Goal: Transaction & Acquisition: Purchase product/service

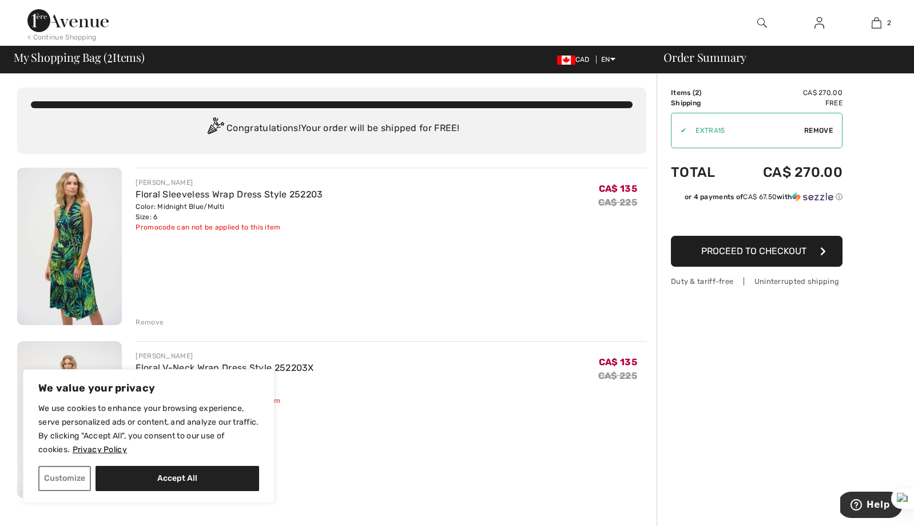
click at [153, 219] on div "Color: Midnight Blue/Multi Size: 6" at bounding box center [229, 211] width 187 height 21
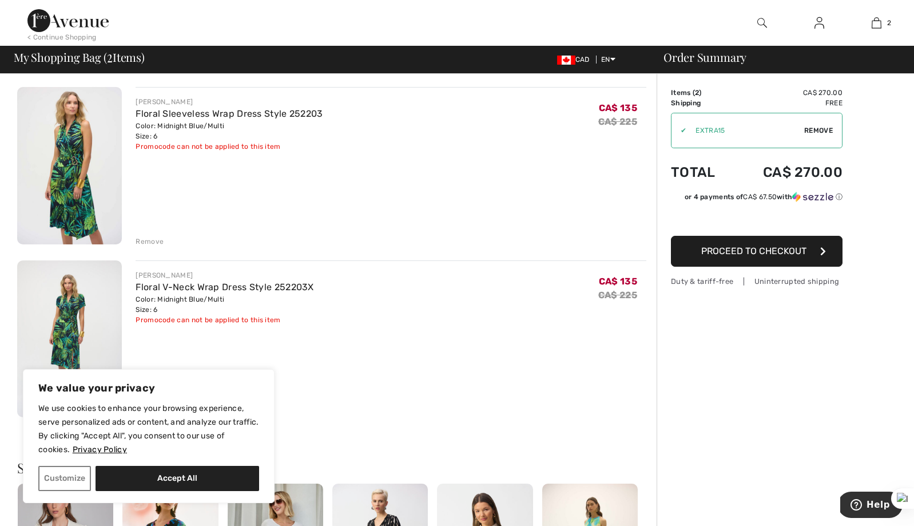
scroll to position [180, 0]
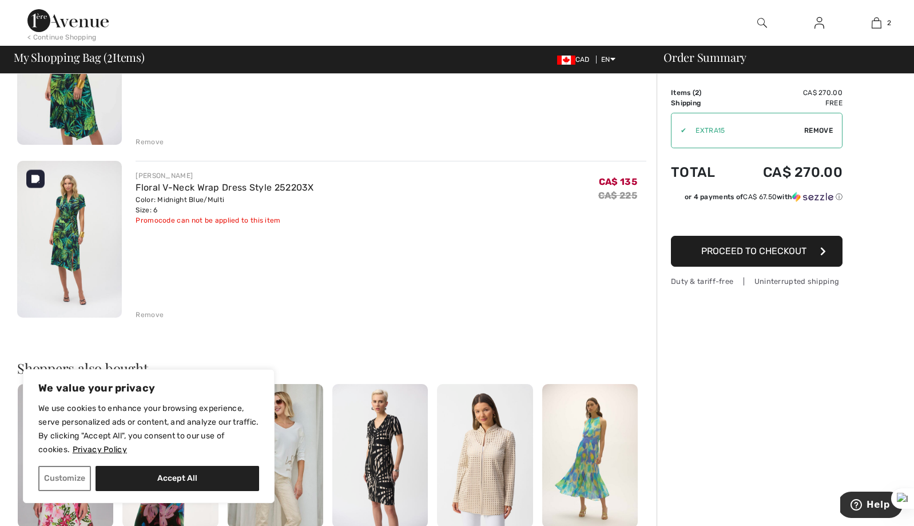
click at [93, 256] on img at bounding box center [69, 239] width 105 height 157
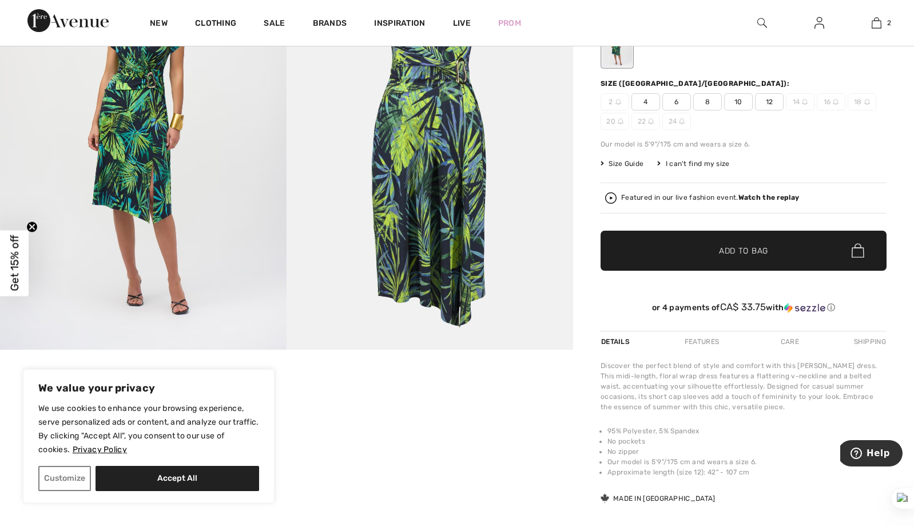
scroll to position [208, 0]
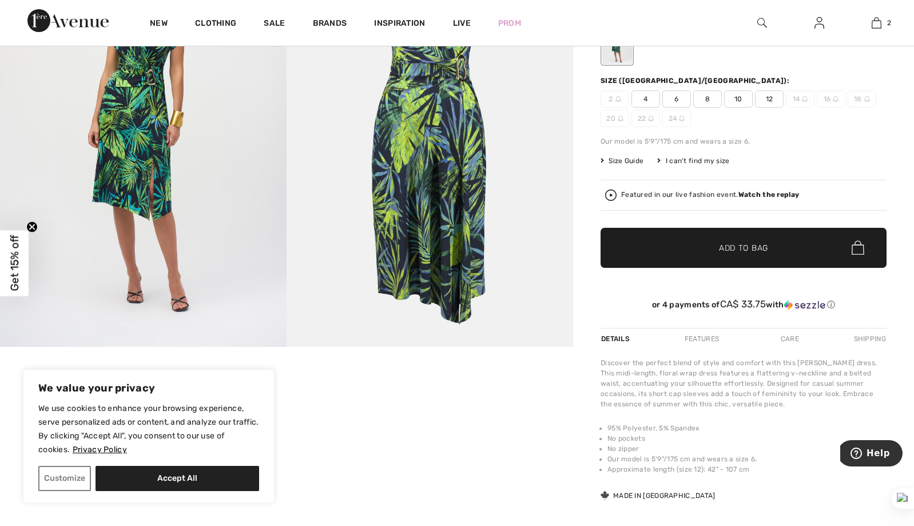
click at [703, 103] on span "8" at bounding box center [708, 98] width 29 height 17
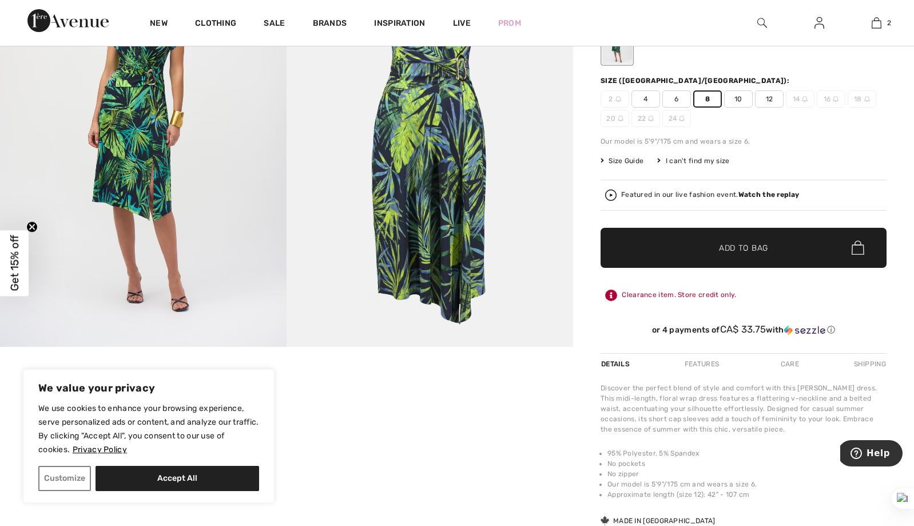
click at [689, 249] on span "✔ Added to Bag Add to Bag" at bounding box center [744, 248] width 286 height 40
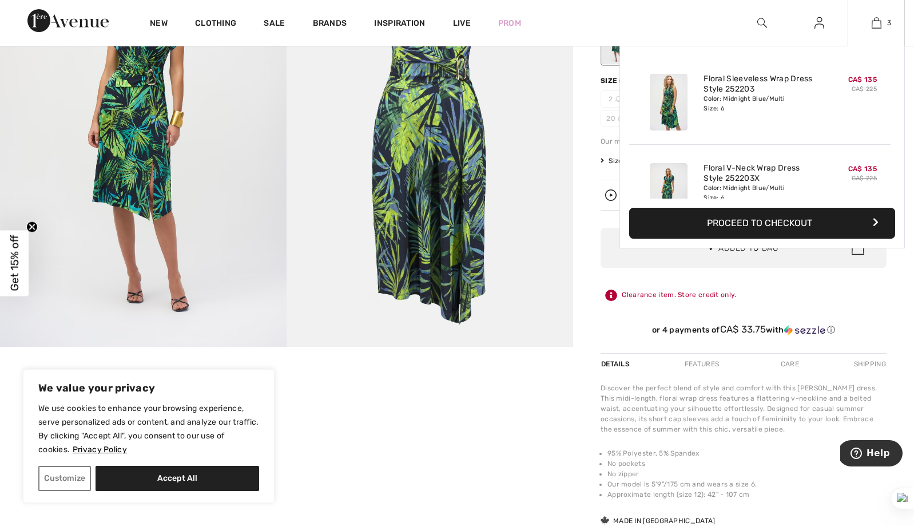
scroll to position [125, 0]
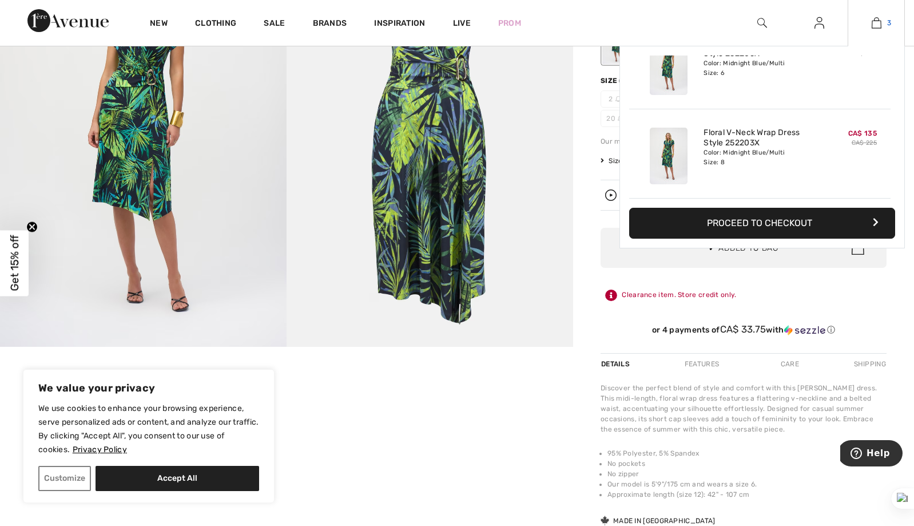
click at [884, 24] on link "3" at bounding box center [877, 23] width 56 height 14
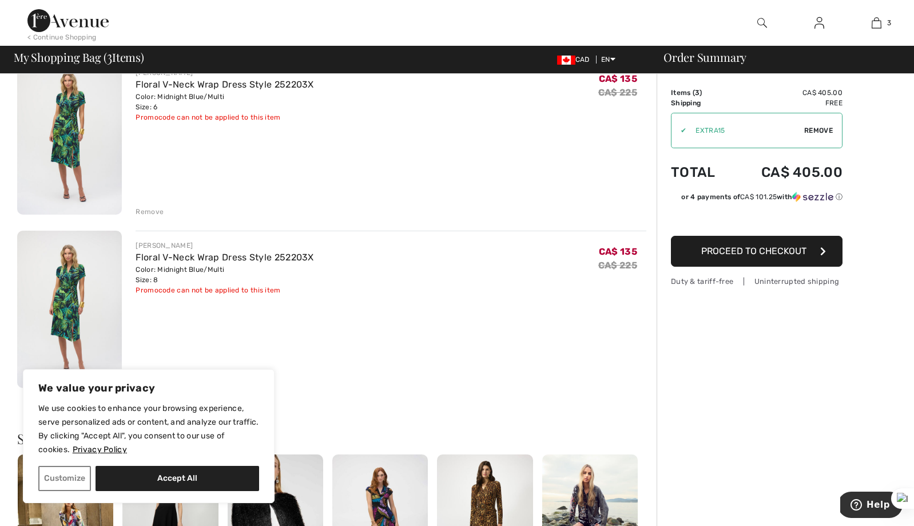
scroll to position [284, 0]
click at [153, 212] on div "Remove" at bounding box center [150, 211] width 28 height 10
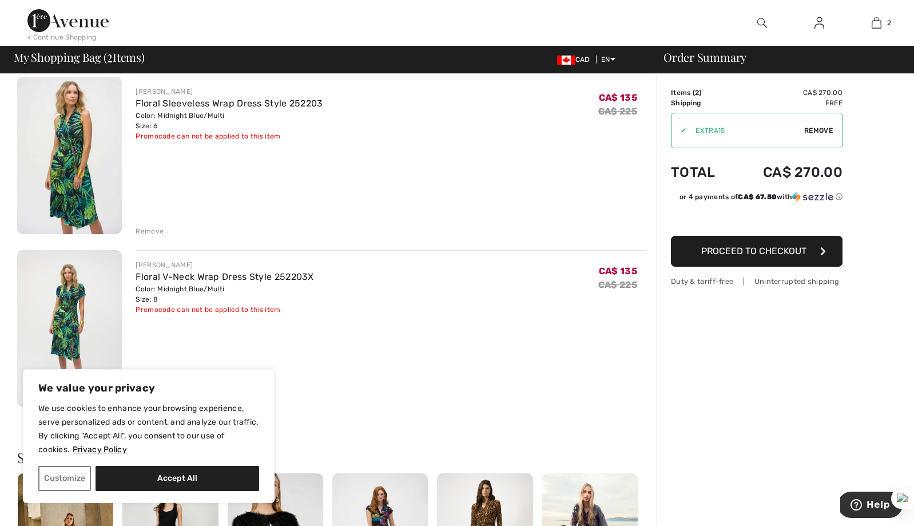
scroll to position [90, 0]
click at [157, 232] on div "Remove" at bounding box center [150, 232] width 28 height 10
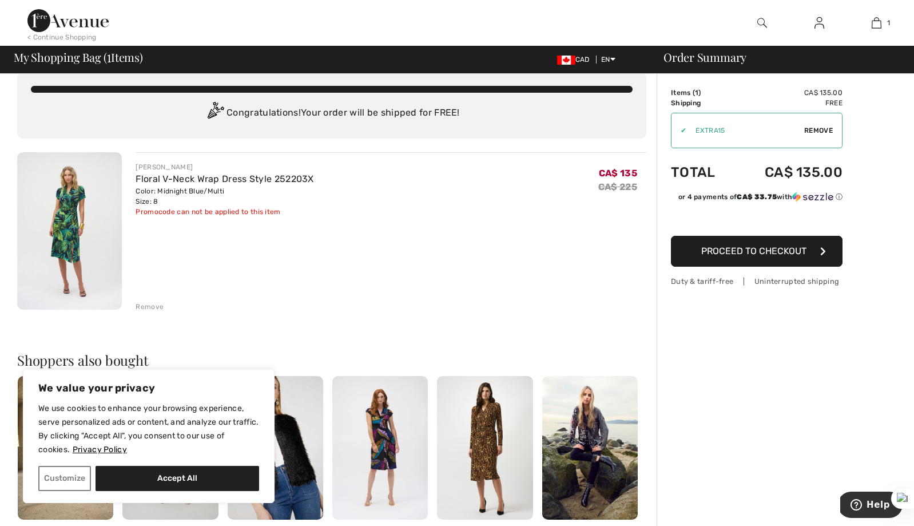
scroll to position [0, 0]
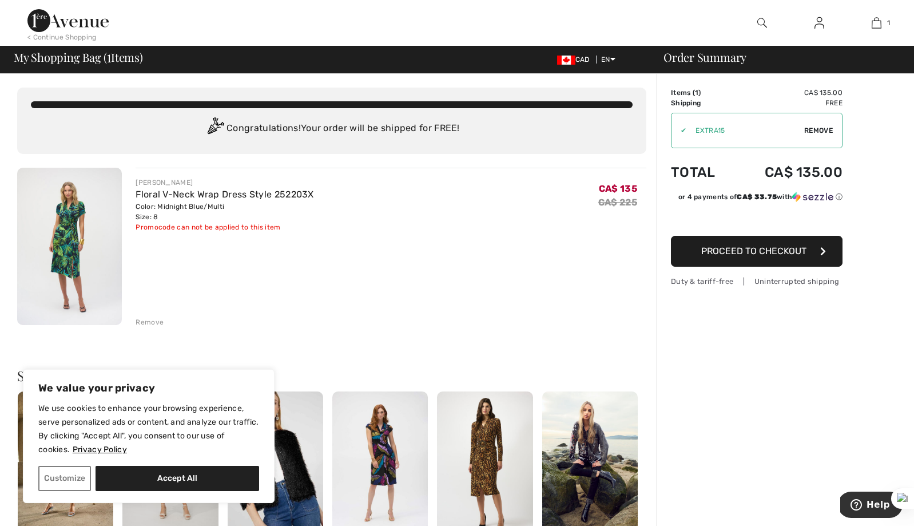
click at [736, 251] on span "Proceed to Checkout" at bounding box center [754, 250] width 105 height 11
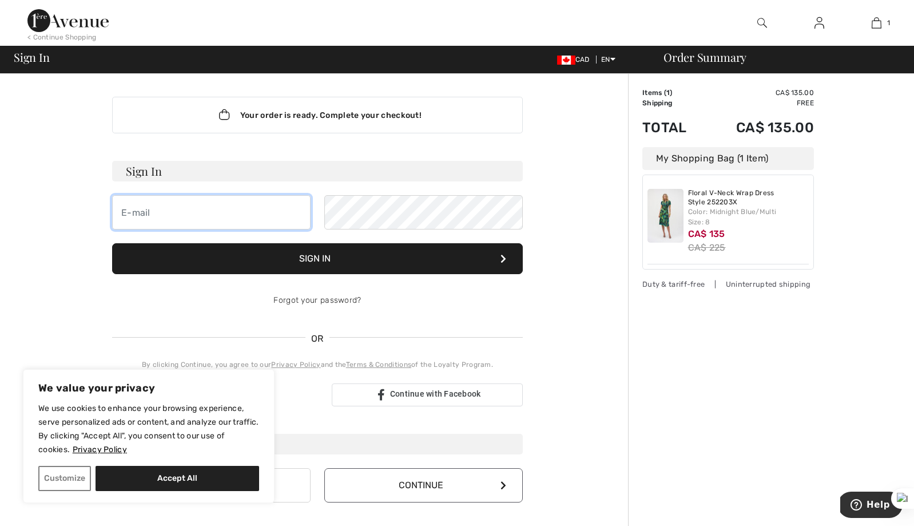
click at [244, 216] on input "email" at bounding box center [211, 212] width 199 height 34
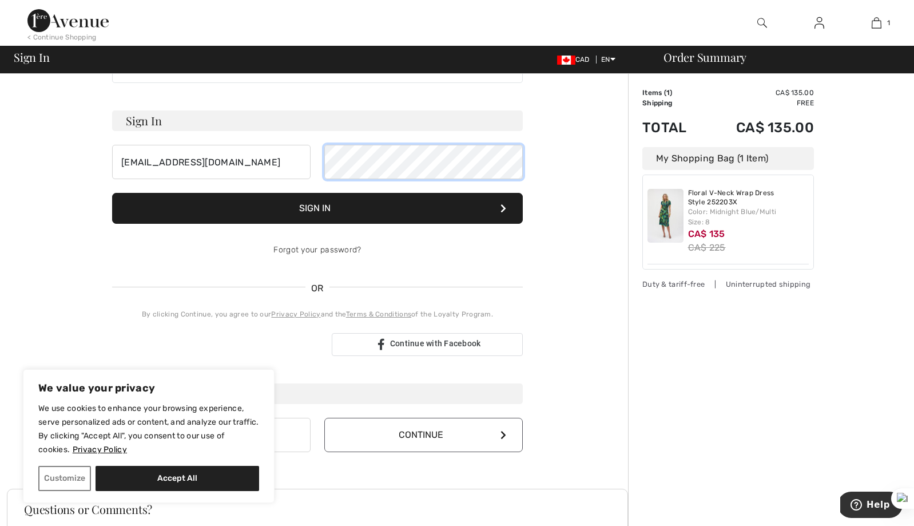
scroll to position [111, 0]
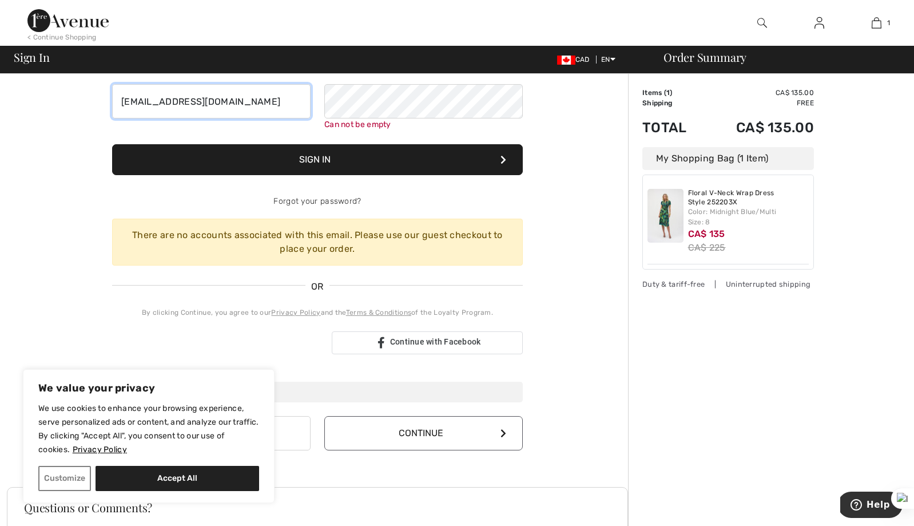
drag, startPoint x: 258, startPoint y: 92, endPoint x: 128, endPoint y: 103, distance: 129.8
click at [129, 102] on input "mgramzy2@gmail.com" at bounding box center [211, 101] width 199 height 34
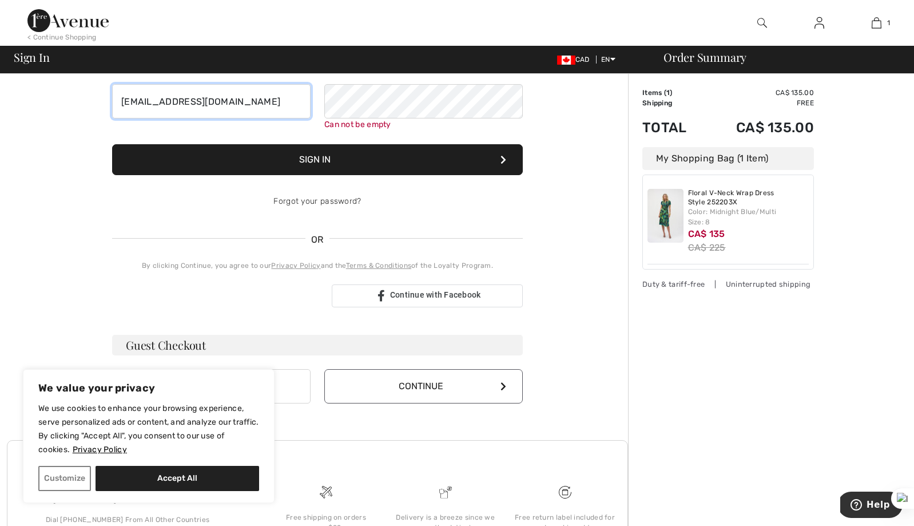
type input "marziachaudhary@gmail.com"
drag, startPoint x: 286, startPoint y: 102, endPoint x: 74, endPoint y: 117, distance: 212.2
click at [74, 117] on div "Your order is ready. Complete your checkout! Sign In marziachaudhary@gmail.com …" at bounding box center [317, 296] width 621 height 667
drag, startPoint x: 268, startPoint y: 97, endPoint x: 98, endPoint y: 91, distance: 170.1
click at [98, 91] on div "Your order is ready. Complete your checkout! Sign In marziachaudhary@gmail.com …" at bounding box center [317, 296] width 621 height 667
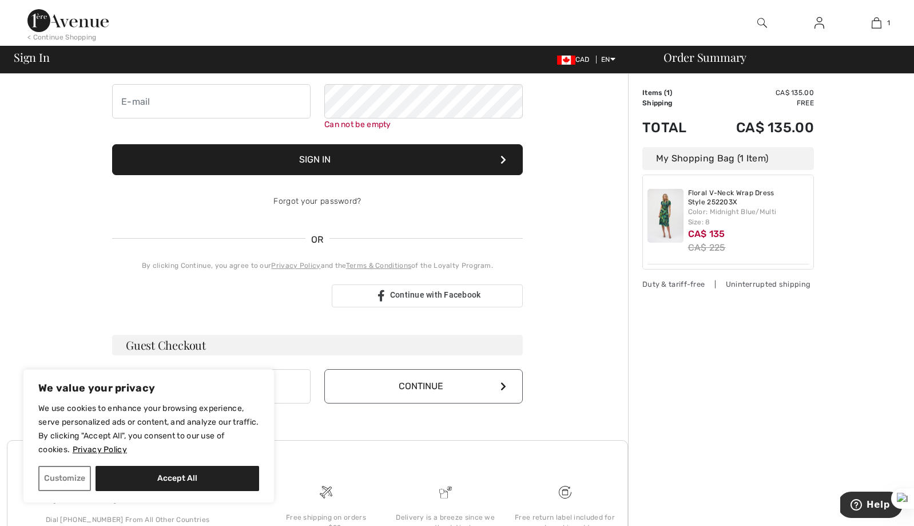
click at [50, 176] on div "Your order is ready. Complete your checkout! Sign In Can not be empty Sign In F…" at bounding box center [317, 296] width 621 height 667
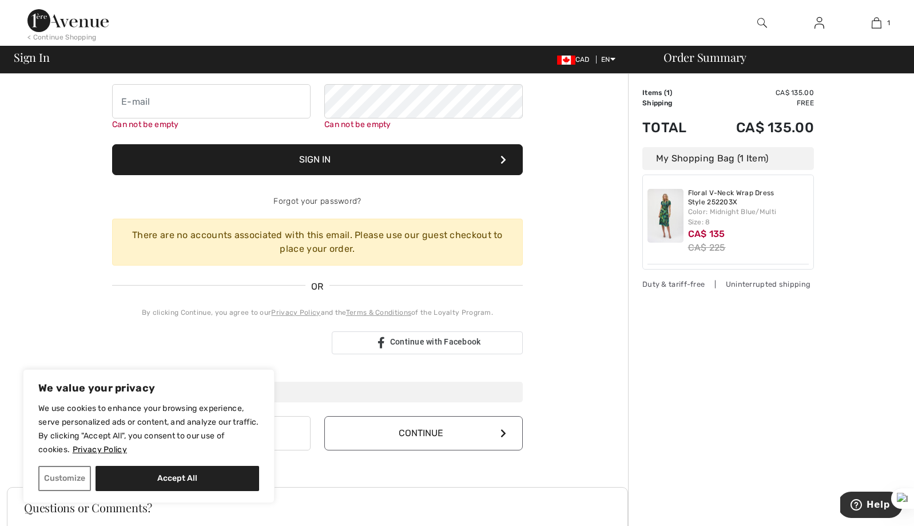
click at [204, 235] on div "There are no accounts associated with this email. Please use our guest checkout…" at bounding box center [317, 242] width 411 height 47
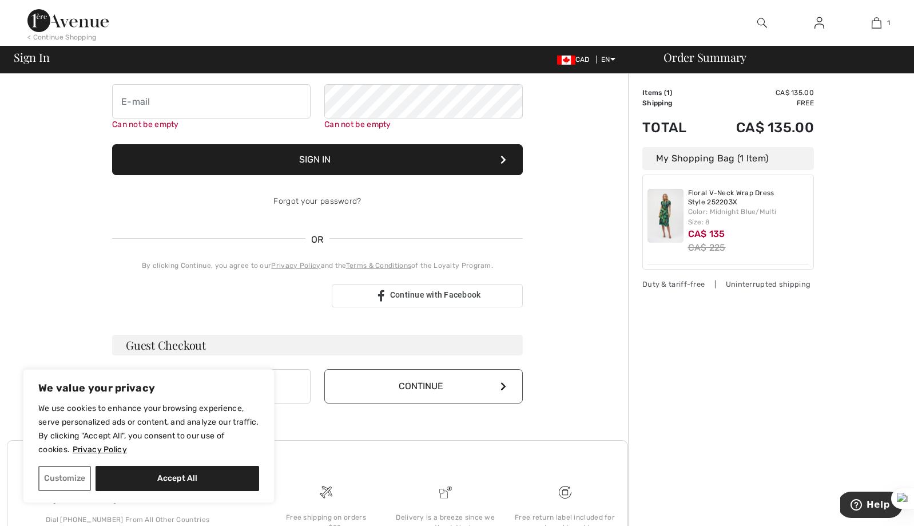
click at [215, 233] on div "Sign In Can not be empty Can not be empty Sign In Forgot your password? OR By c…" at bounding box center [317, 179] width 411 height 258
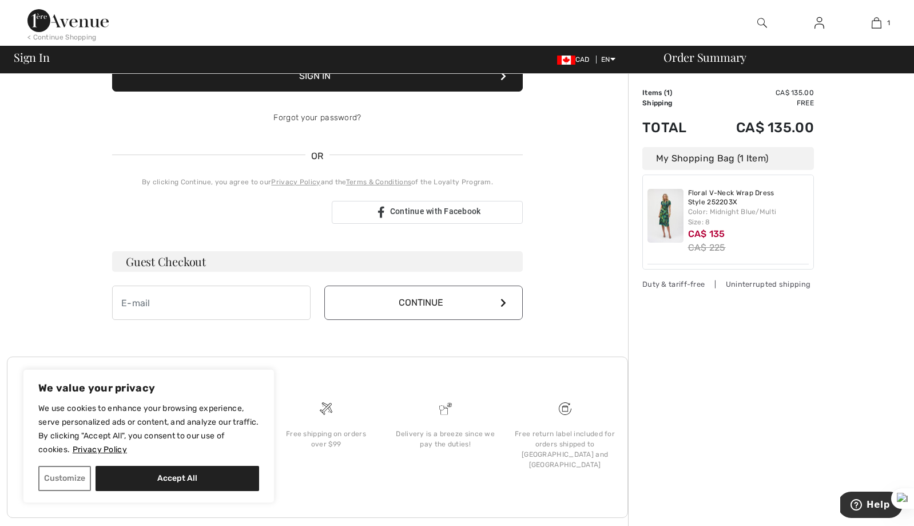
scroll to position [205, 0]
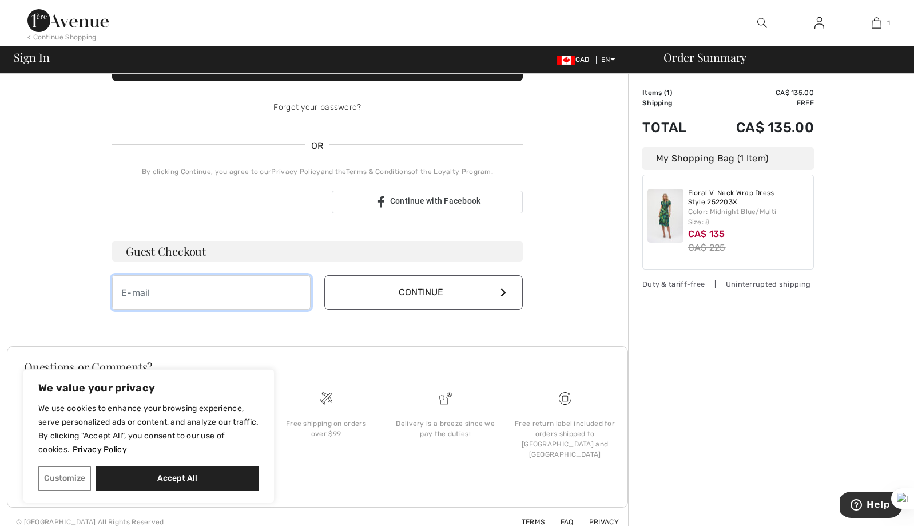
click at [220, 283] on input "email" at bounding box center [211, 292] width 199 height 34
type input "marziachaudhary@gmail.com"
click at [381, 298] on button "Continue" at bounding box center [423, 292] width 199 height 34
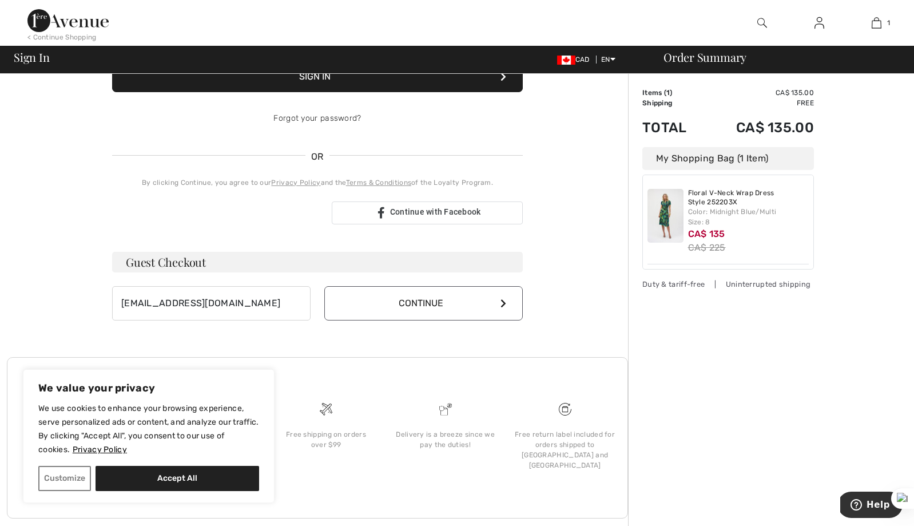
scroll to position [193, 0]
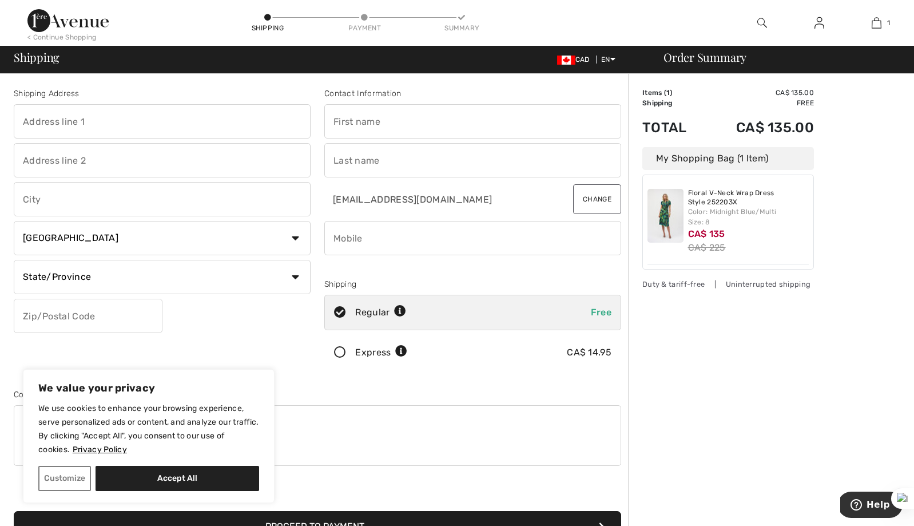
click at [205, 118] on input "text" at bounding box center [162, 121] width 297 height 34
type input "[STREET_ADDRESS]"
type input "Brampton"
select select "ON"
type input "L6Y 6A9"
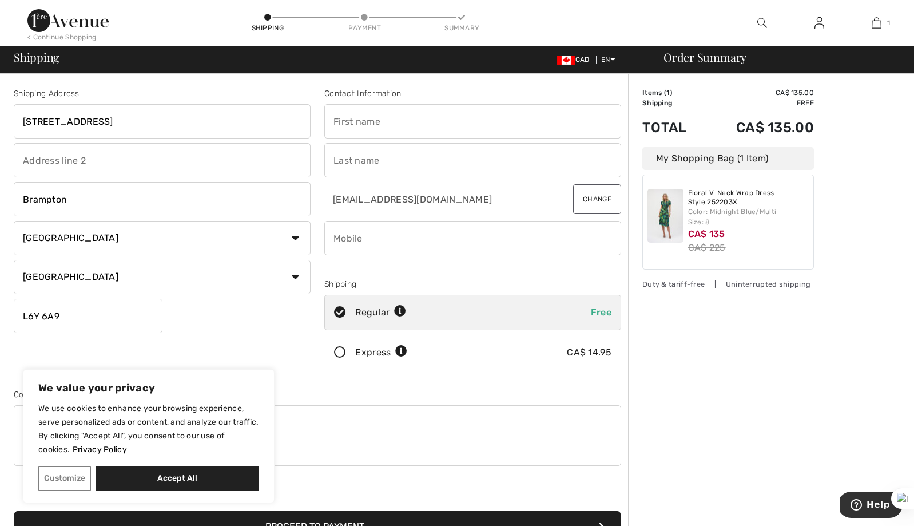
type input "Marzia"
type input "[PERSON_NAME]"
type input "L6Y6A9"
click at [390, 231] on input "phone" at bounding box center [472, 238] width 297 height 34
type input "6478885607"
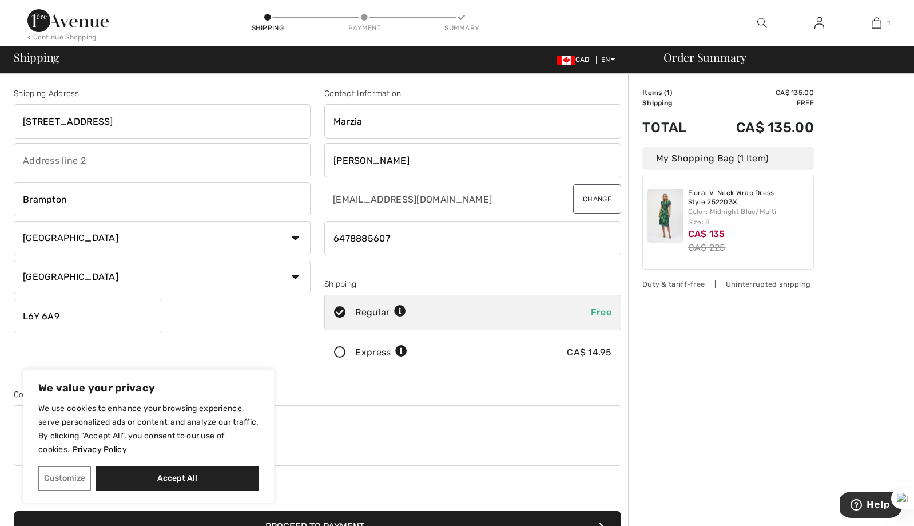
type input "L6Y6A9"
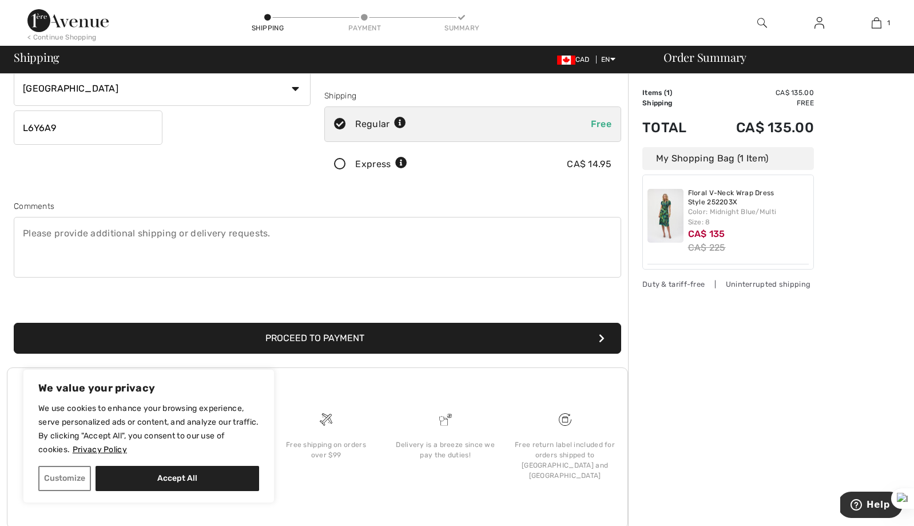
scroll to position [209, 0]
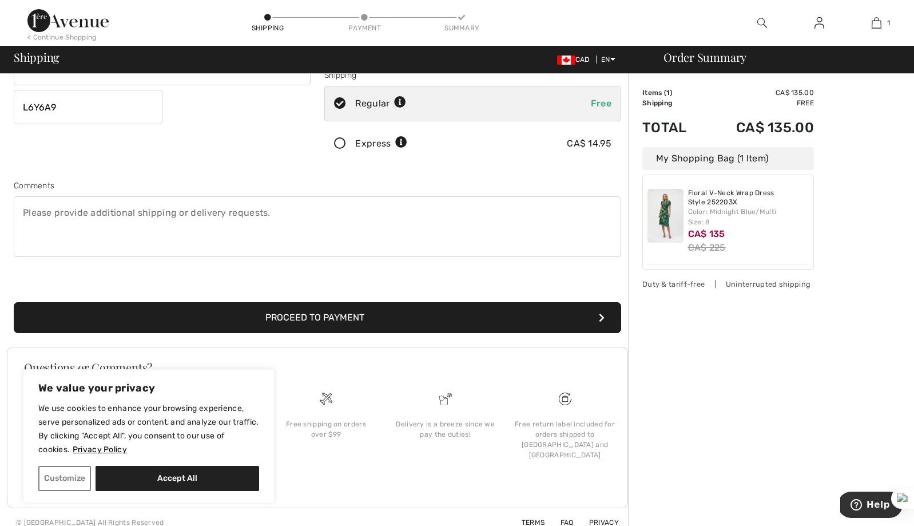
click at [290, 311] on button "Proceed to Payment" at bounding box center [318, 317] width 608 height 31
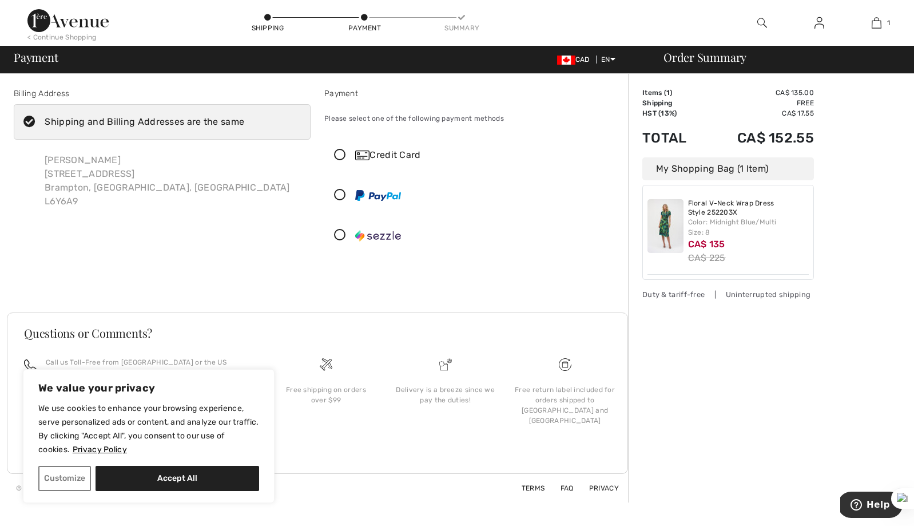
click at [340, 154] on icon at bounding box center [340, 155] width 30 height 12
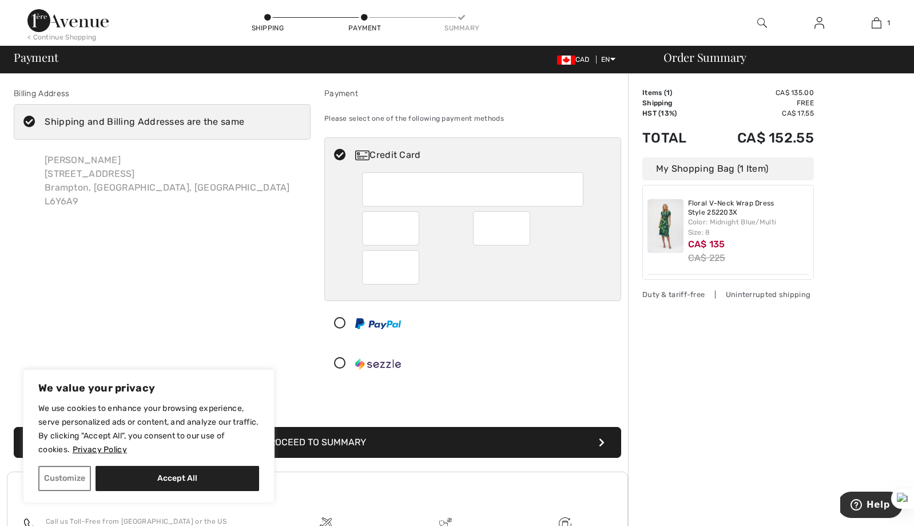
click at [474, 433] on button "Proceed to Summary" at bounding box center [318, 442] width 608 height 31
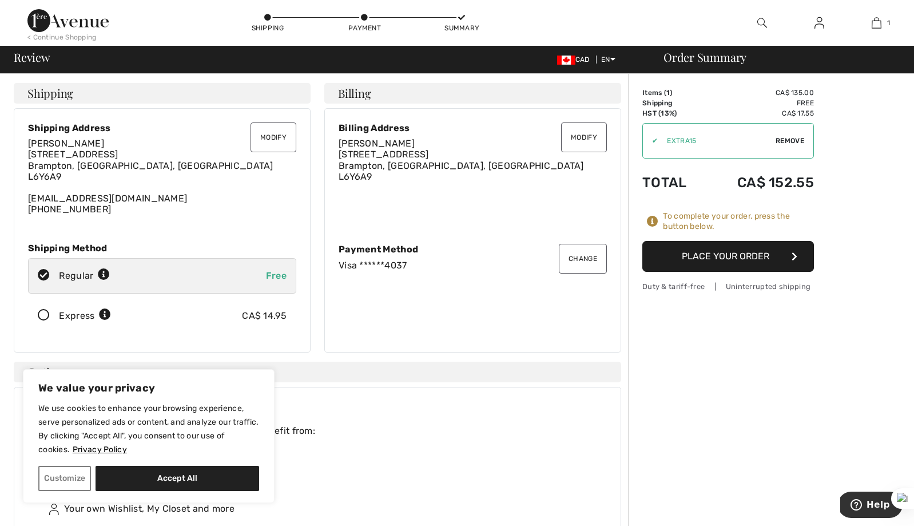
click at [753, 251] on button "Place Your Order" at bounding box center [729, 256] width 172 height 31
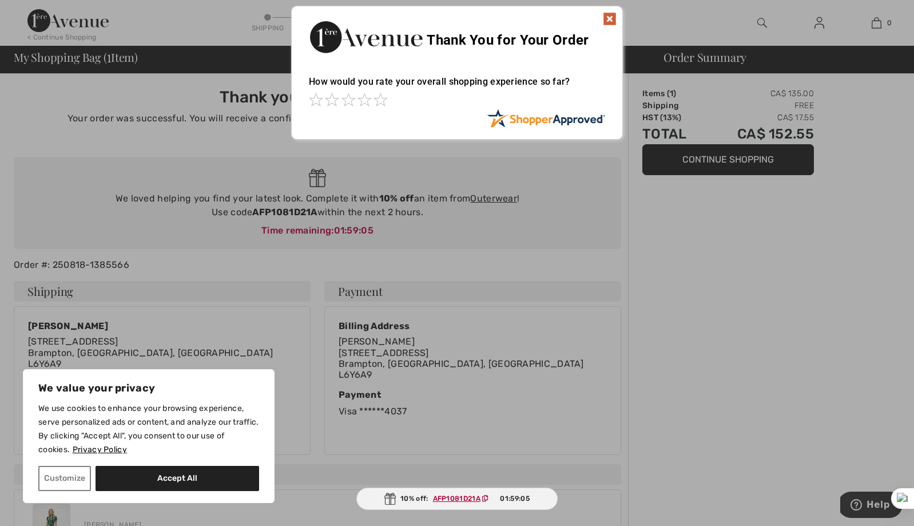
click at [611, 15] on img at bounding box center [610, 19] width 14 height 14
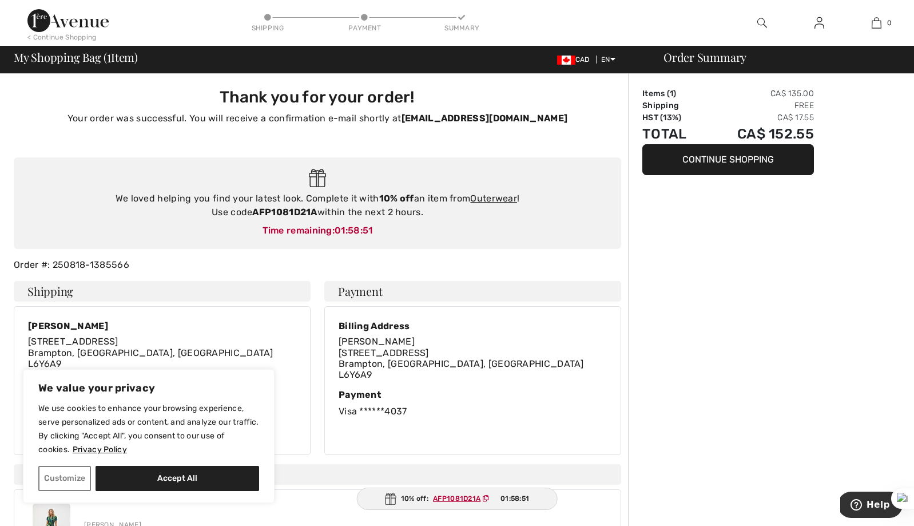
click at [683, 159] on button "Continue Shopping" at bounding box center [729, 159] width 172 height 31
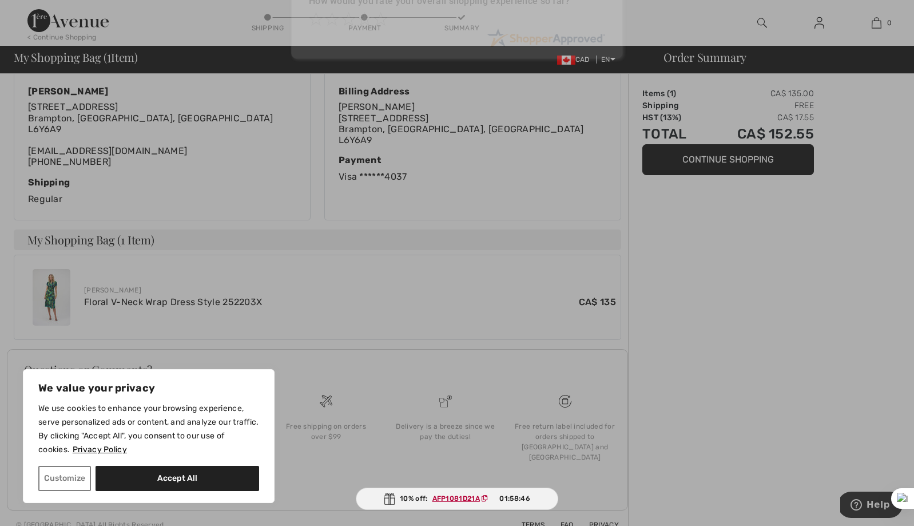
scroll to position [237, 0]
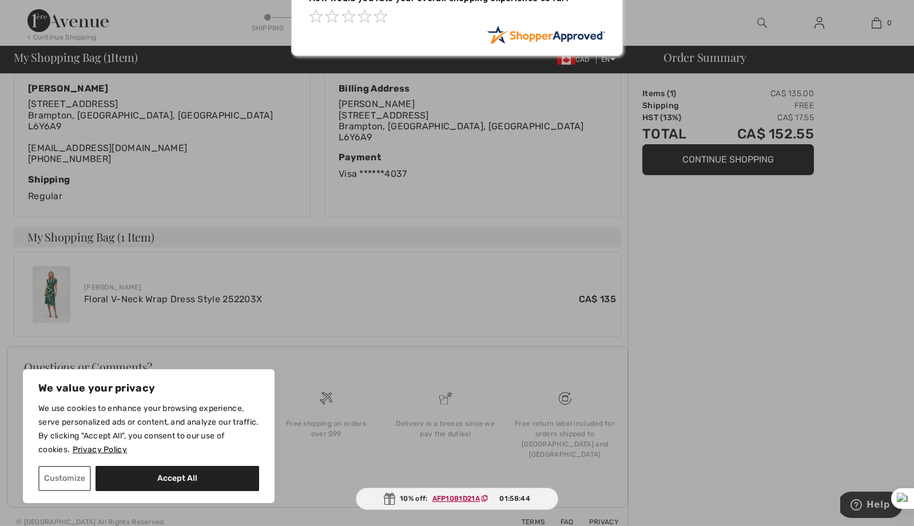
click at [54, 288] on div at bounding box center [457, 263] width 914 height 526
click at [76, 478] on button "Customize" at bounding box center [64, 478] width 53 height 25
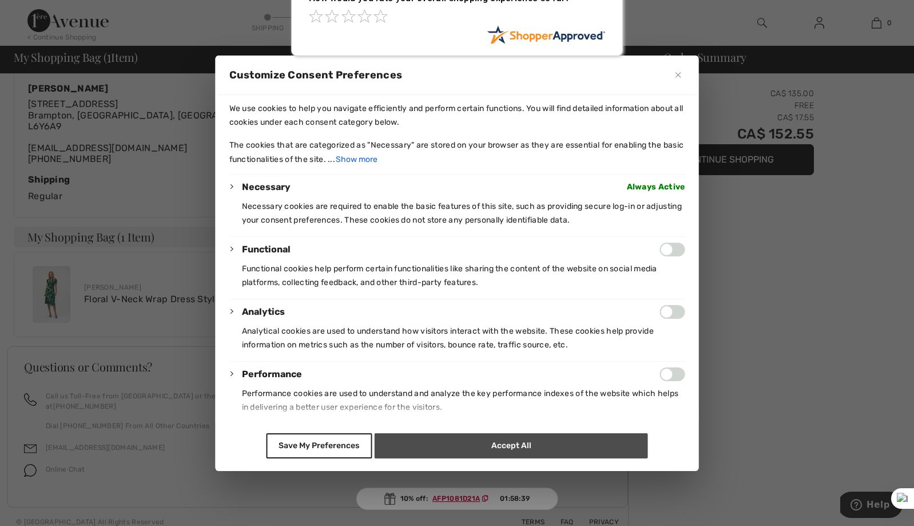
click at [413, 446] on button "Accept All" at bounding box center [512, 445] width 274 height 25
checkbox input "true"
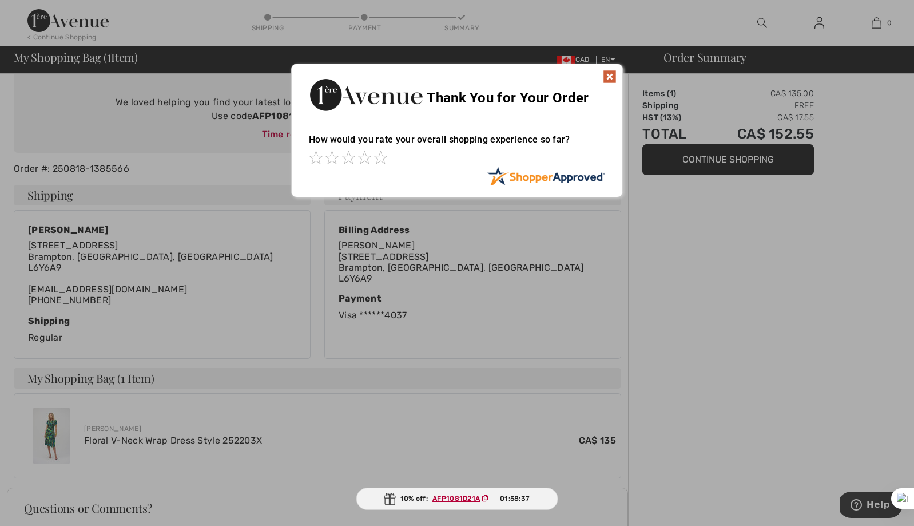
scroll to position [0, 0]
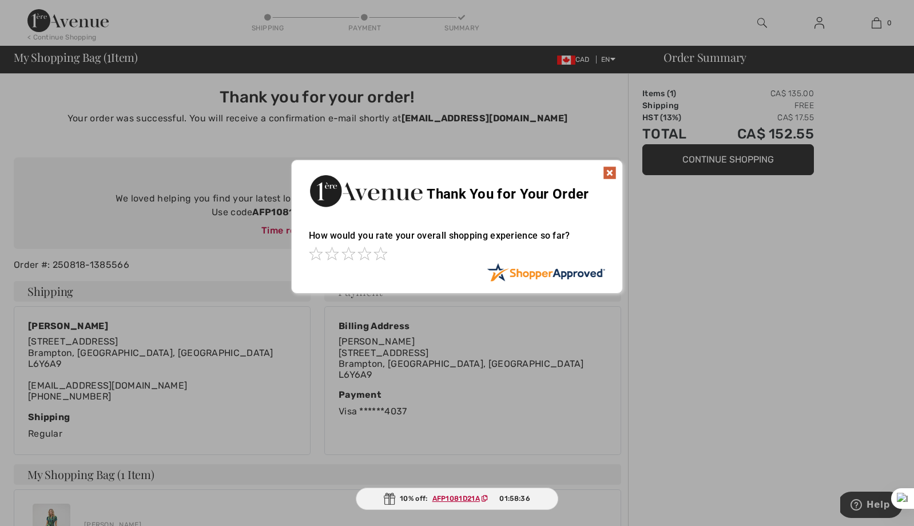
click at [609, 170] on img at bounding box center [610, 173] width 14 height 14
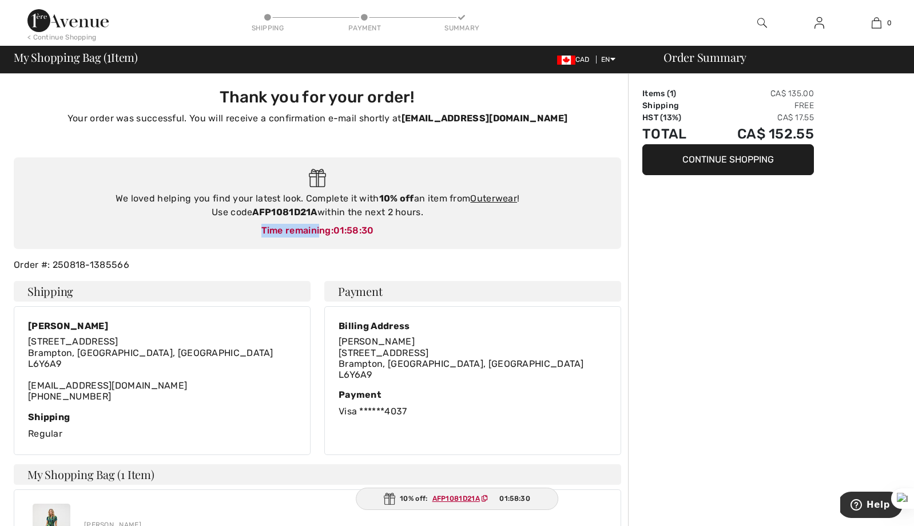
drag, startPoint x: 263, startPoint y: 231, endPoint x: 323, endPoint y: 225, distance: 59.8
click at [322, 225] on div "Time remaining: 01:58:30" at bounding box center [317, 231] width 585 height 14
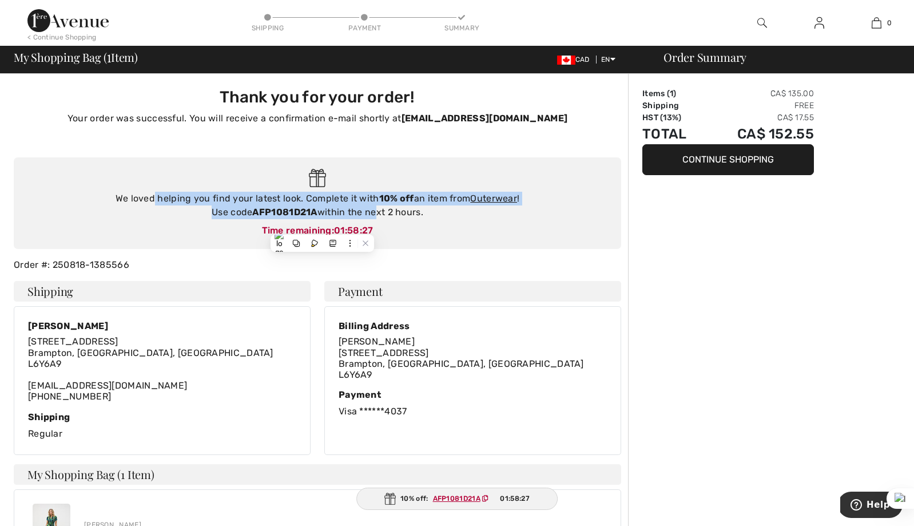
drag, startPoint x: 152, startPoint y: 199, endPoint x: 373, endPoint y: 208, distance: 221.1
click at [373, 208] on div "We loved helping you find your latest look. Complete it with 10% off an item fr…" at bounding box center [317, 205] width 585 height 27
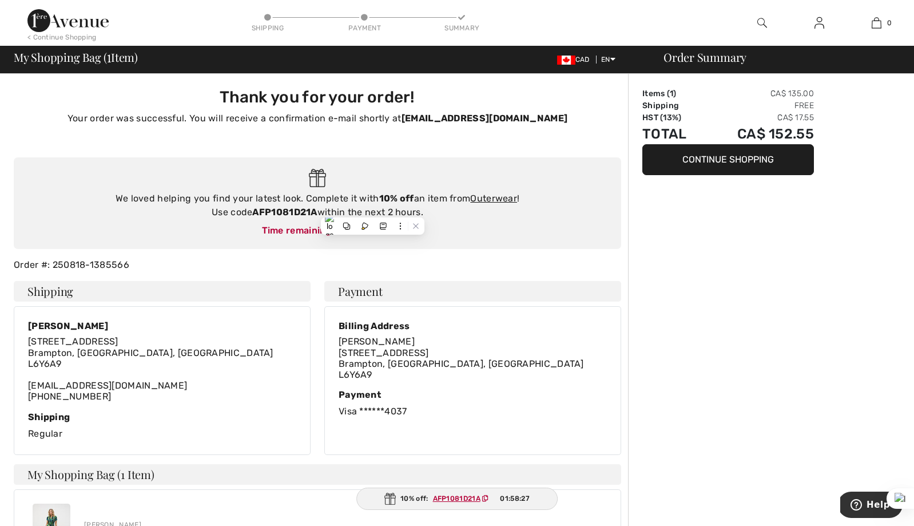
click at [391, 209] on div "We loved helping you find your latest look. Complete it with 10% off an item fr…" at bounding box center [317, 205] width 585 height 27
drag, startPoint x: 254, startPoint y: 210, endPoint x: 319, endPoint y: 209, distance: 65.2
click at [319, 209] on div "We loved helping you find your latest look. Complete it with 10% off an item fr…" at bounding box center [317, 205] width 585 height 27
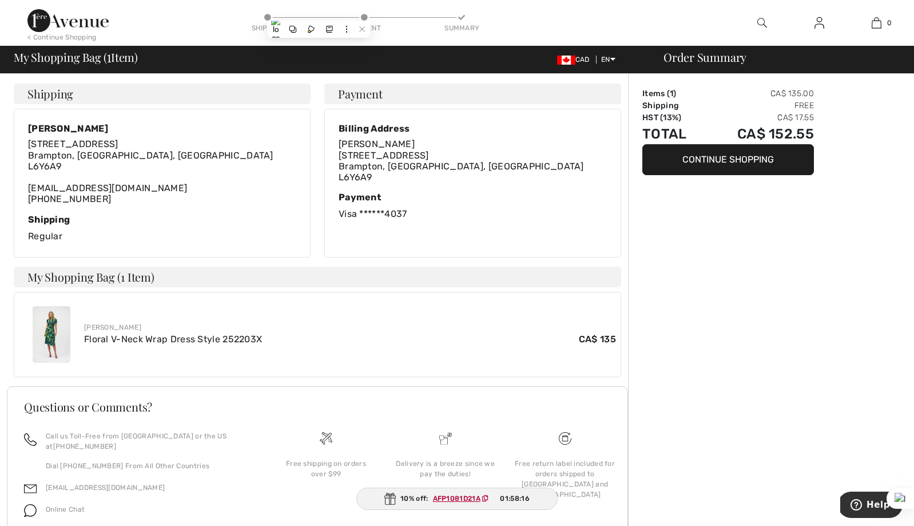
scroll to position [213, 0]
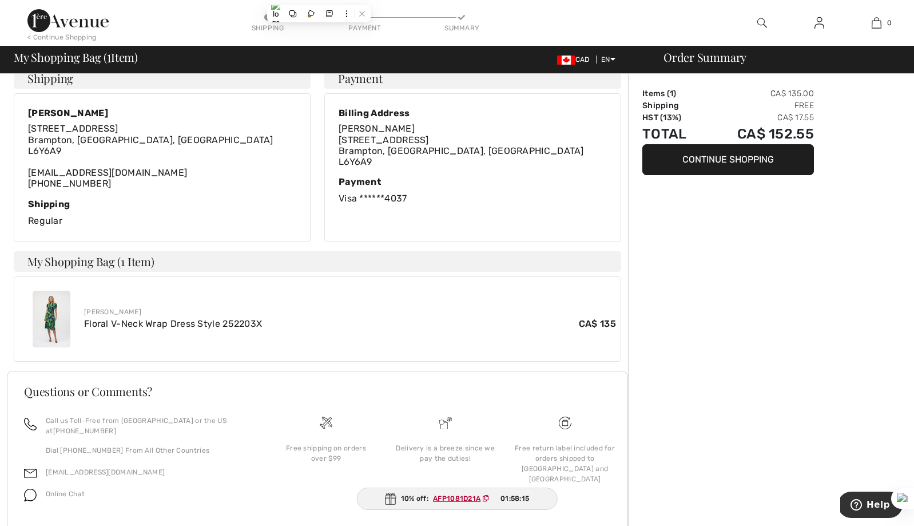
click at [46, 322] on img at bounding box center [52, 319] width 38 height 57
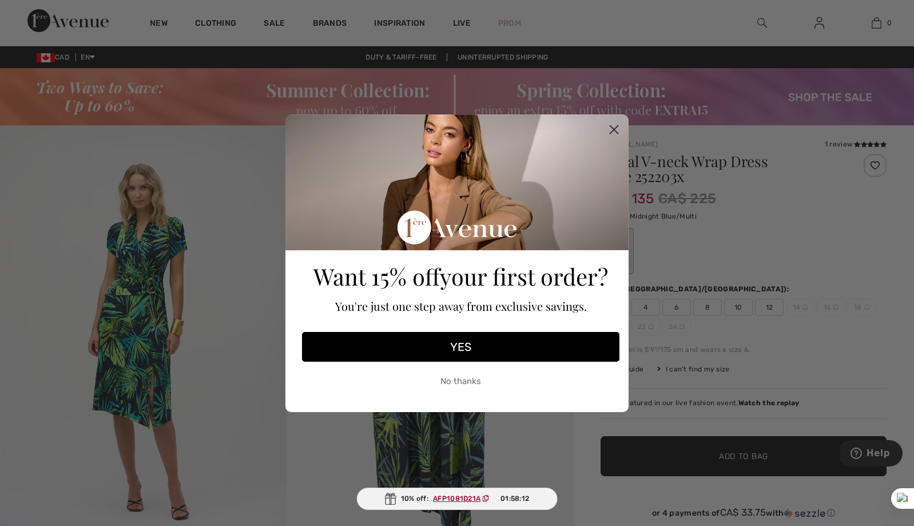
click at [612, 128] on icon "Close dialog" at bounding box center [615, 129] width 8 height 8
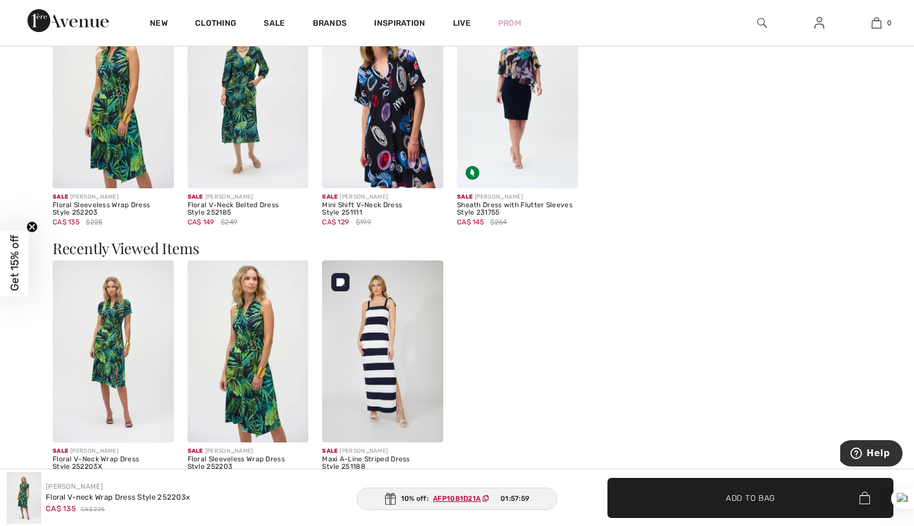
scroll to position [1115, 0]
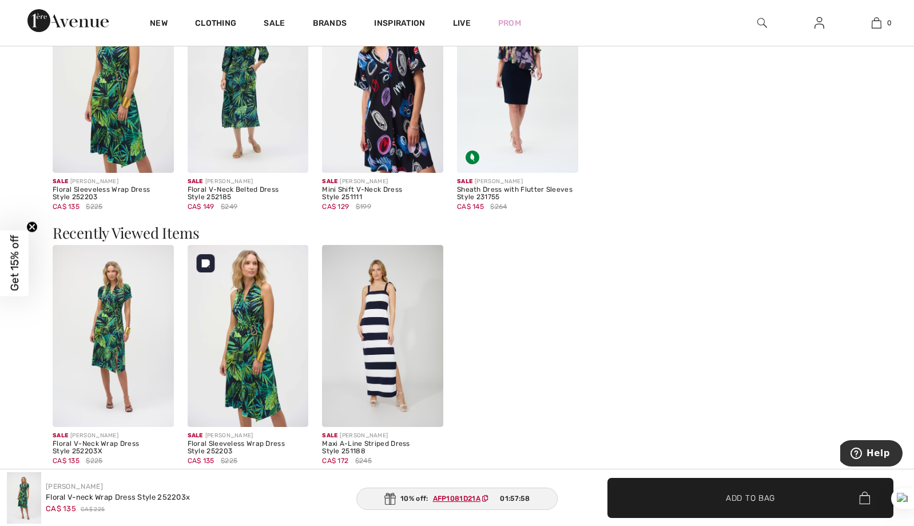
click at [240, 385] on img at bounding box center [248, 336] width 121 height 182
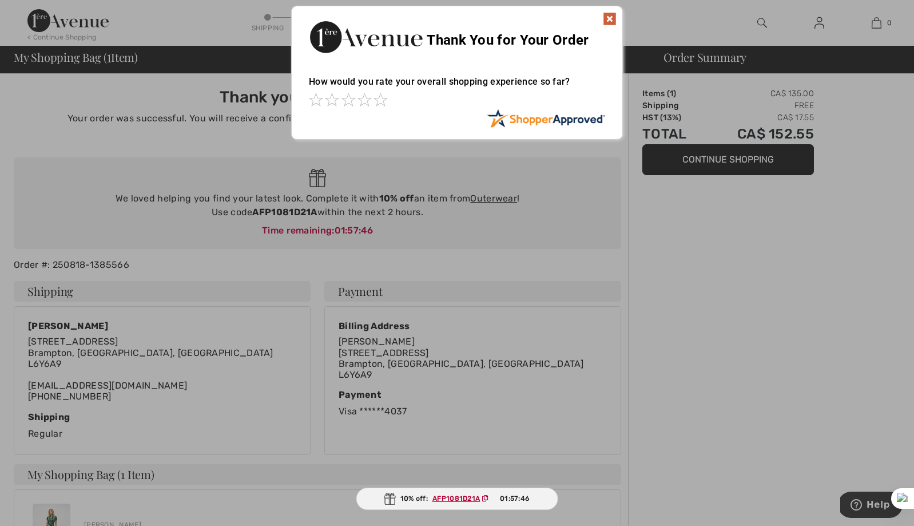
click at [607, 18] on img at bounding box center [610, 19] width 14 height 14
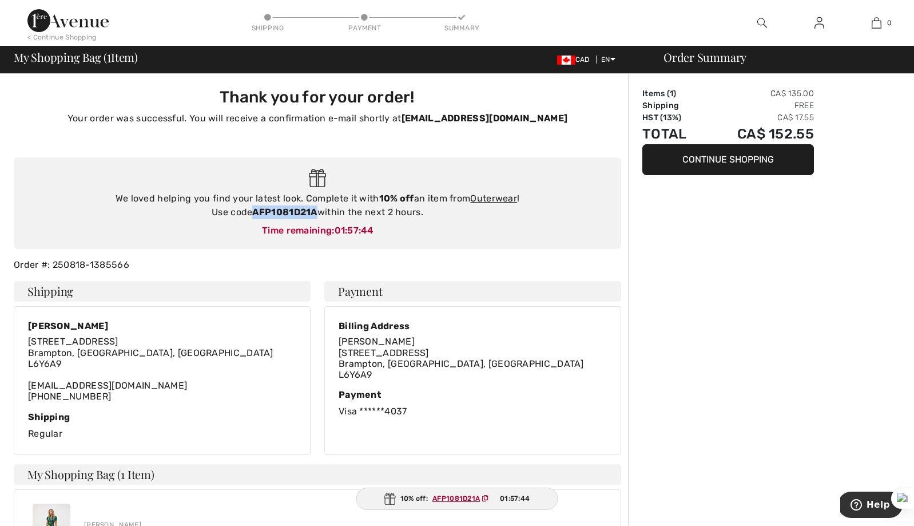
drag, startPoint x: 254, startPoint y: 213, endPoint x: 316, endPoint y: 212, distance: 62.4
click at [316, 212] on strong "AFP1081D21A" at bounding box center [284, 212] width 65 height 11
copy strong "AFP1081D21A"
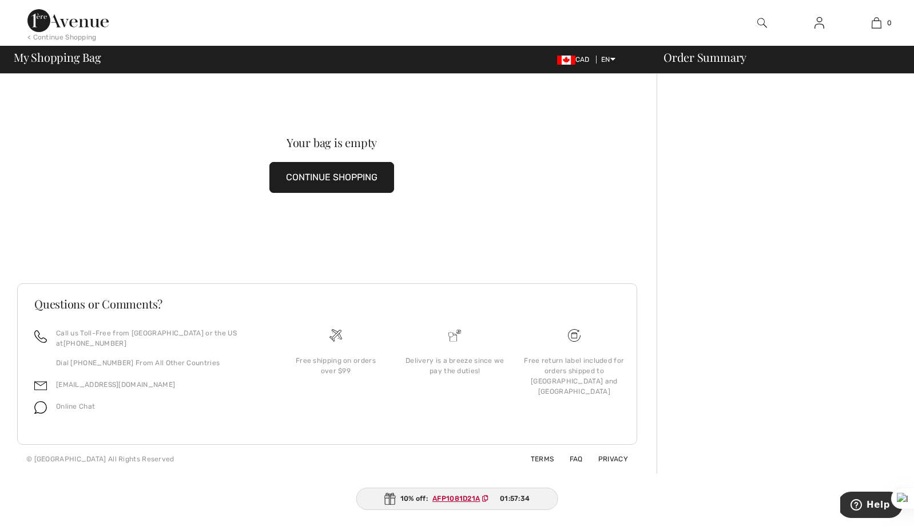
click at [308, 180] on button "CONTINUE SHOPPING" at bounding box center [332, 177] width 125 height 31
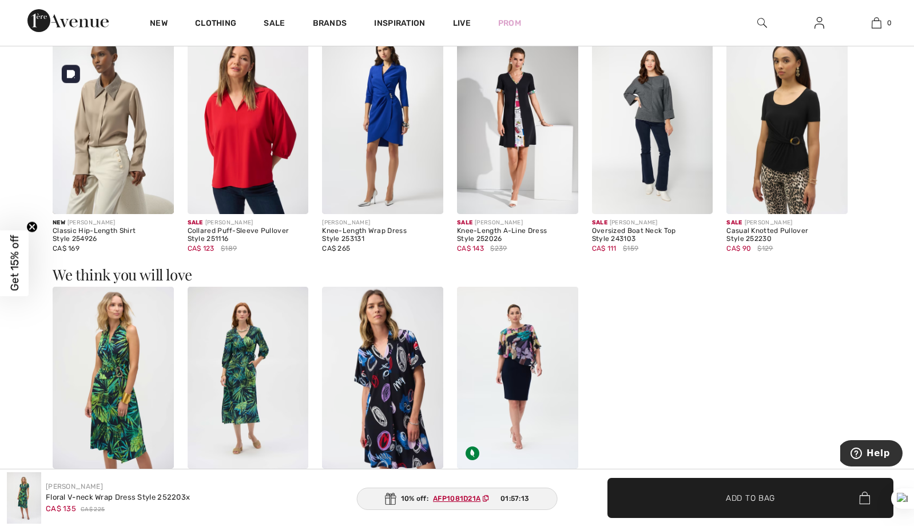
scroll to position [820, 0]
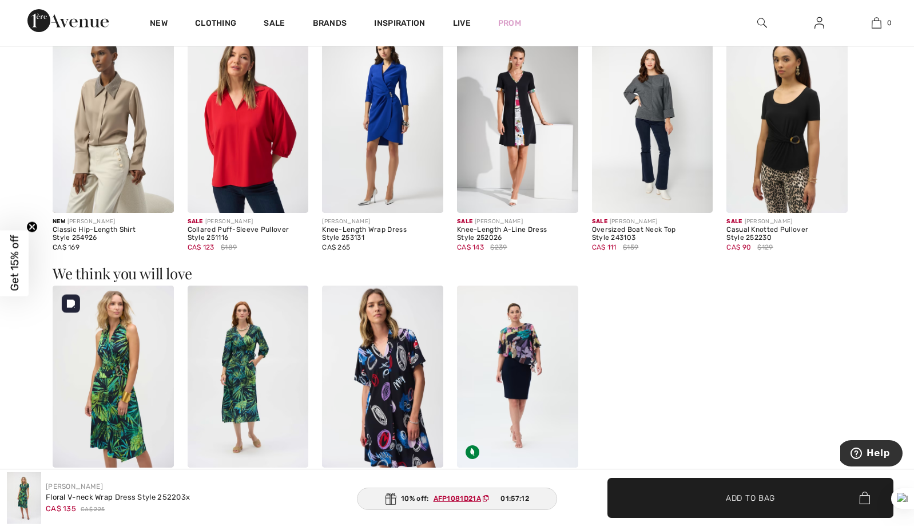
click at [116, 344] on img at bounding box center [113, 377] width 121 height 182
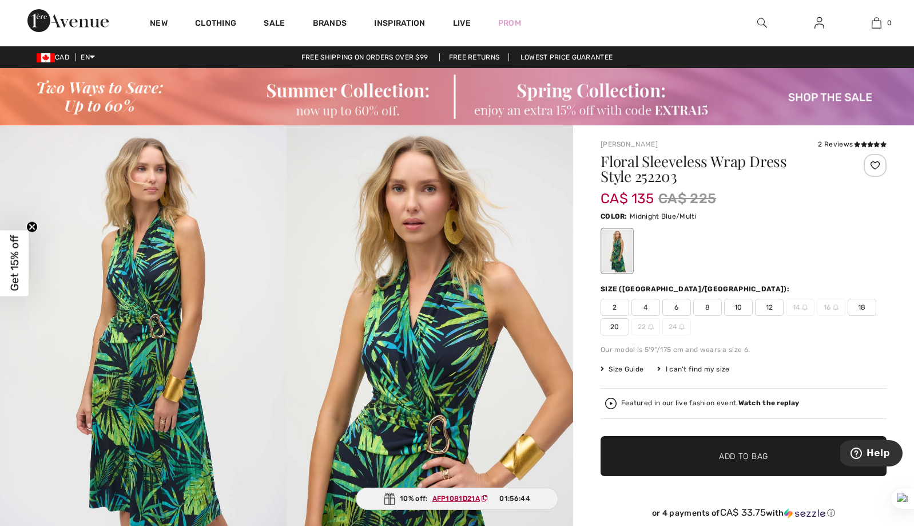
click at [704, 309] on span "8" at bounding box center [708, 307] width 29 height 17
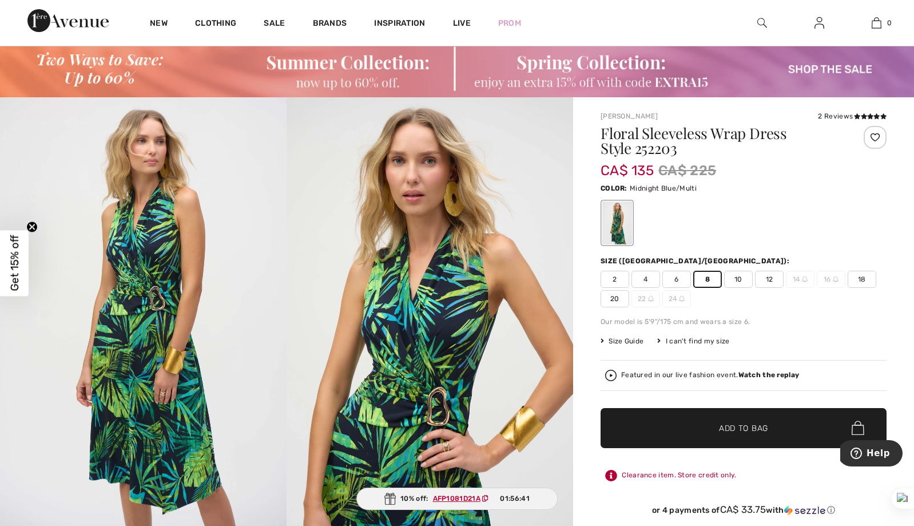
scroll to position [40, 0]
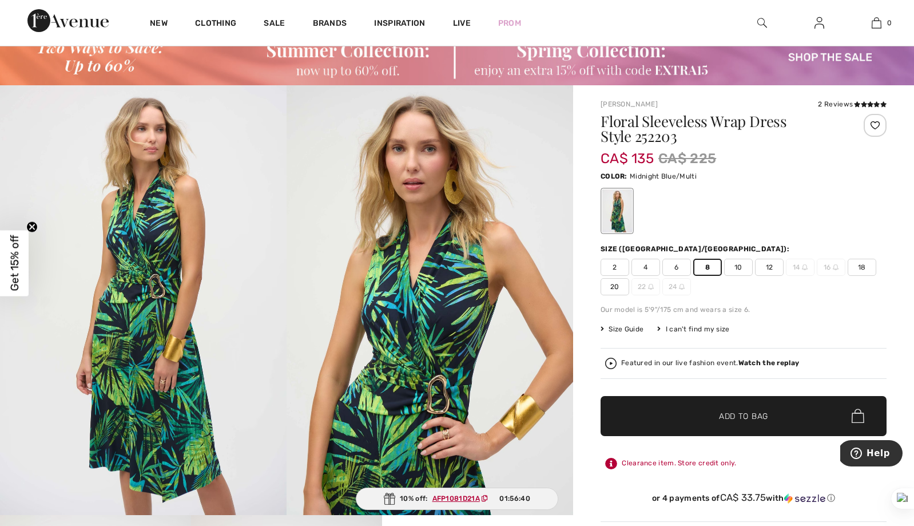
click at [691, 416] on span "✔ Added to Bag Add to Bag" at bounding box center [744, 416] width 286 height 40
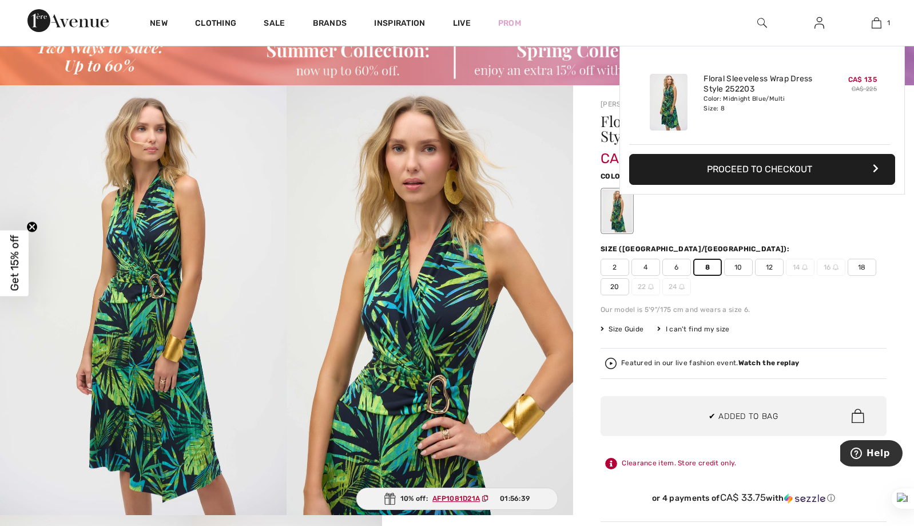
scroll to position [0, 0]
click at [706, 171] on button "Proceed to Checkout" at bounding box center [762, 169] width 266 height 31
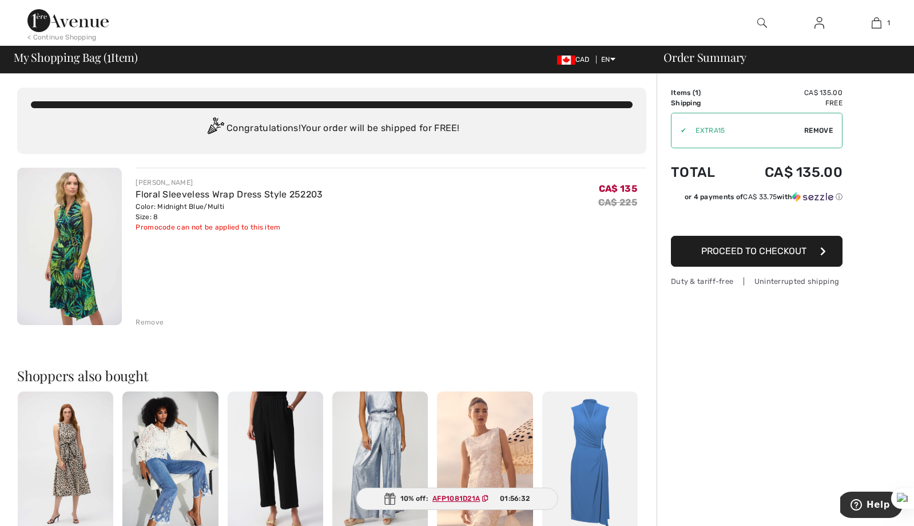
click at [723, 249] on span "Proceed to Checkout" at bounding box center [754, 250] width 105 height 11
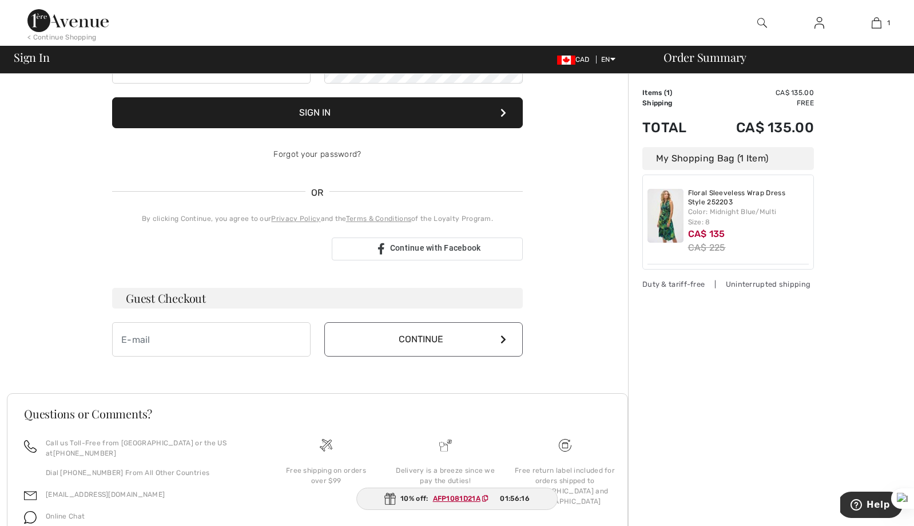
scroll to position [165, 0]
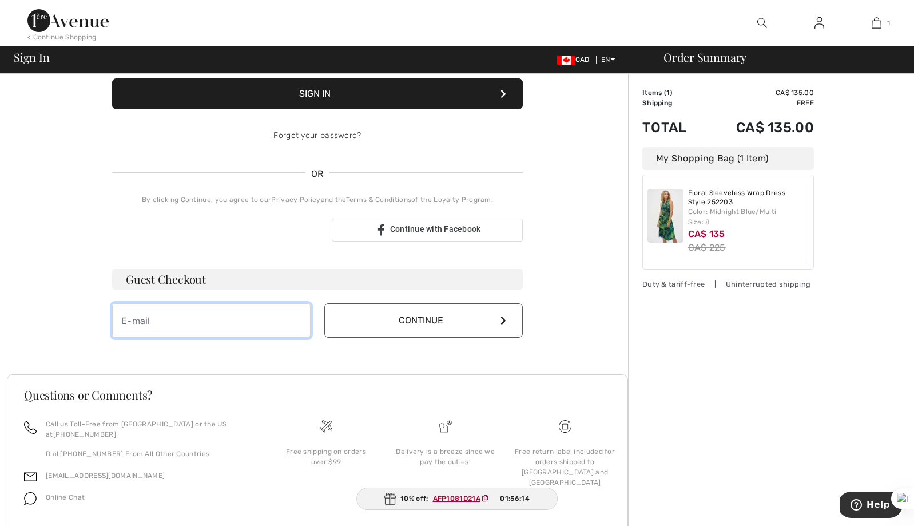
click at [289, 328] on input "email" at bounding box center [211, 320] width 199 height 34
type input "[EMAIL_ADDRESS][DOMAIN_NAME]"
click at [411, 327] on button "Continue" at bounding box center [423, 320] width 199 height 34
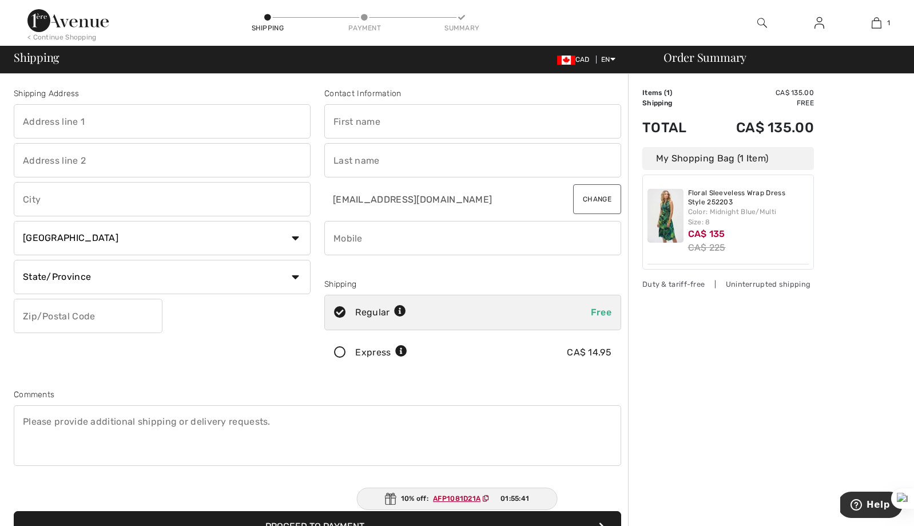
click at [210, 126] on input "text" at bounding box center [162, 121] width 297 height 34
type input "3 Little Britain Crescent"
type input "Brampton"
select select "ON"
type input "L6Y 6A9"
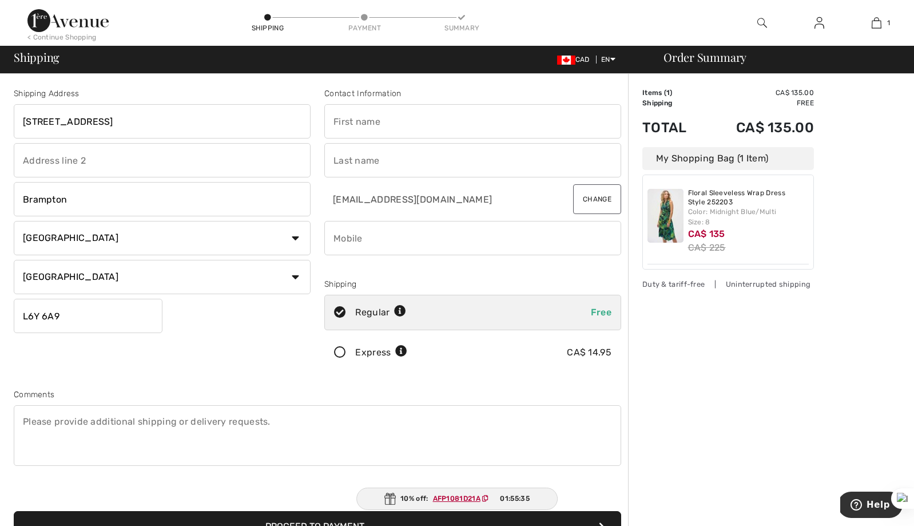
type input "Marzia"
type input "Chaudhary"
type input "L6Y6A9"
click at [341, 232] on input "phone" at bounding box center [472, 238] width 297 height 34
type input "6478885607"
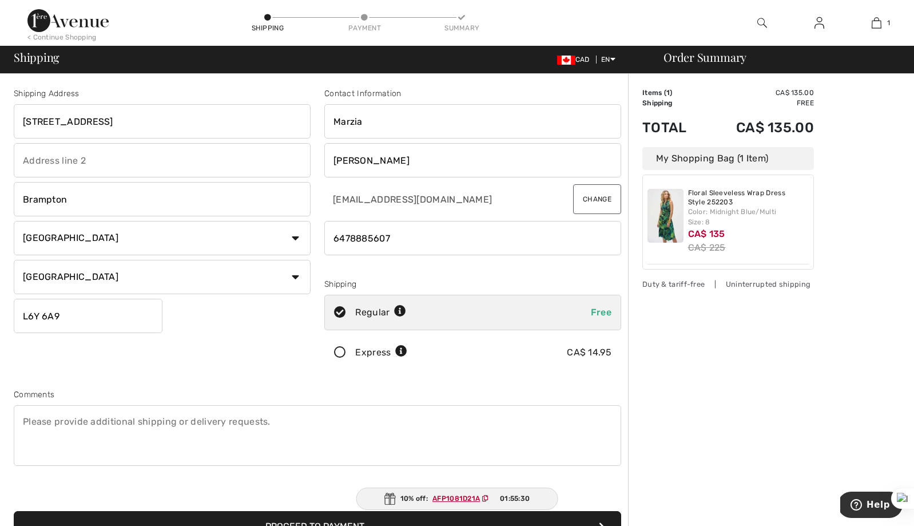
type input "L6Y6A9"
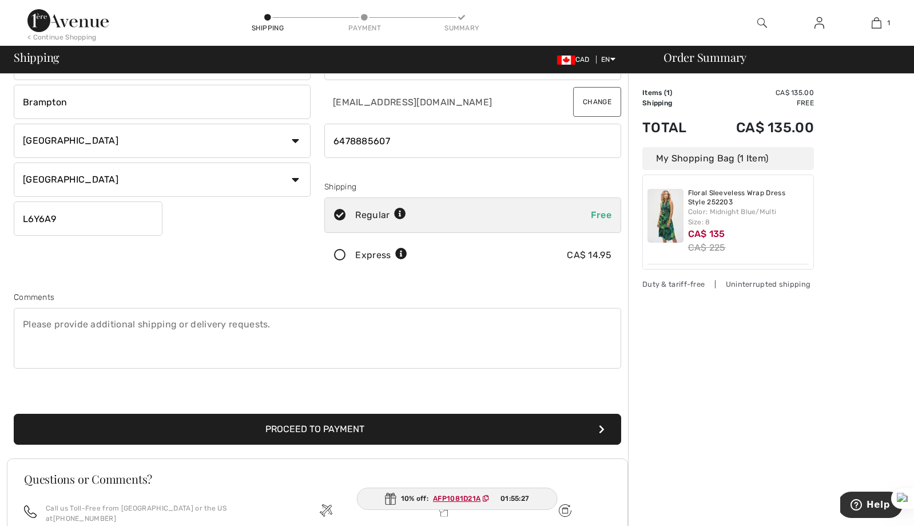
scroll to position [110, 0]
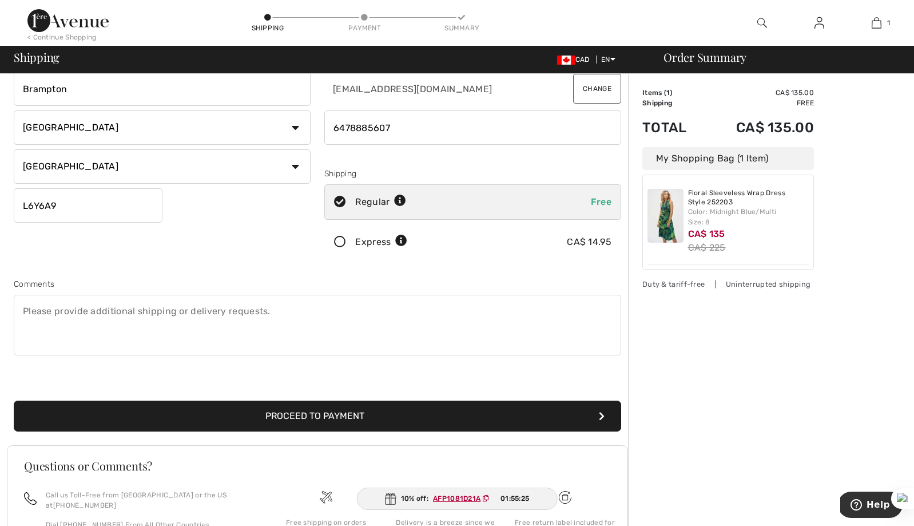
click at [317, 420] on button "Proceed to Payment" at bounding box center [318, 416] width 608 height 31
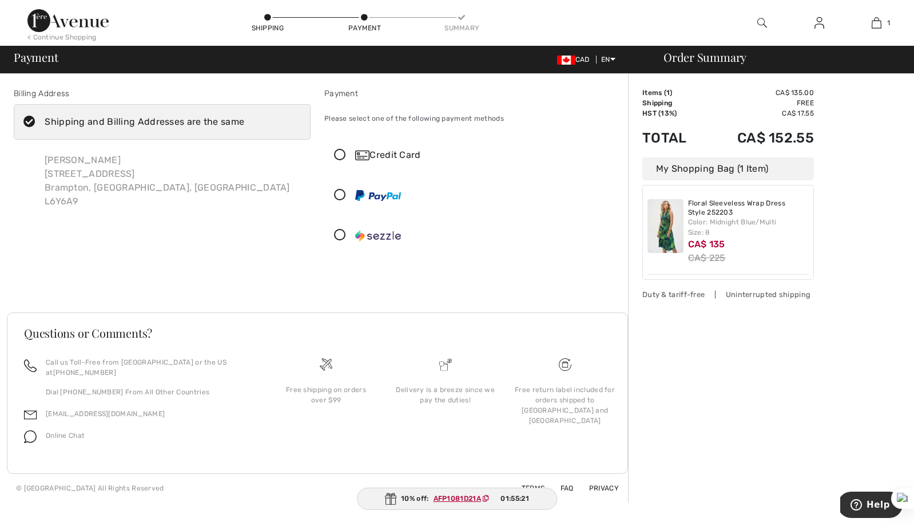
click at [403, 155] on div "Credit Card" at bounding box center [484, 155] width 258 height 14
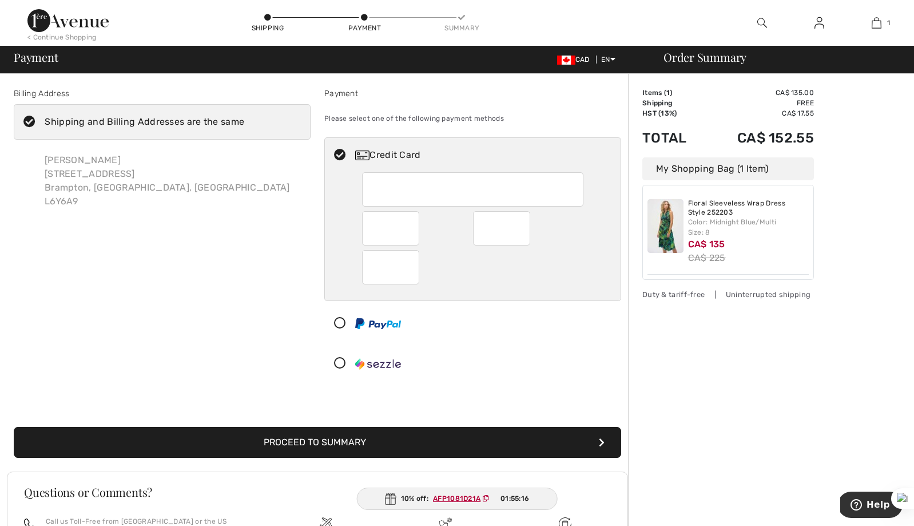
click at [731, 171] on div "My Shopping Bag (1 Item)" at bounding box center [729, 168] width 172 height 23
click at [719, 206] on link "Floral Sleeveless Wrap Dress Style 252203" at bounding box center [748, 208] width 121 height 18
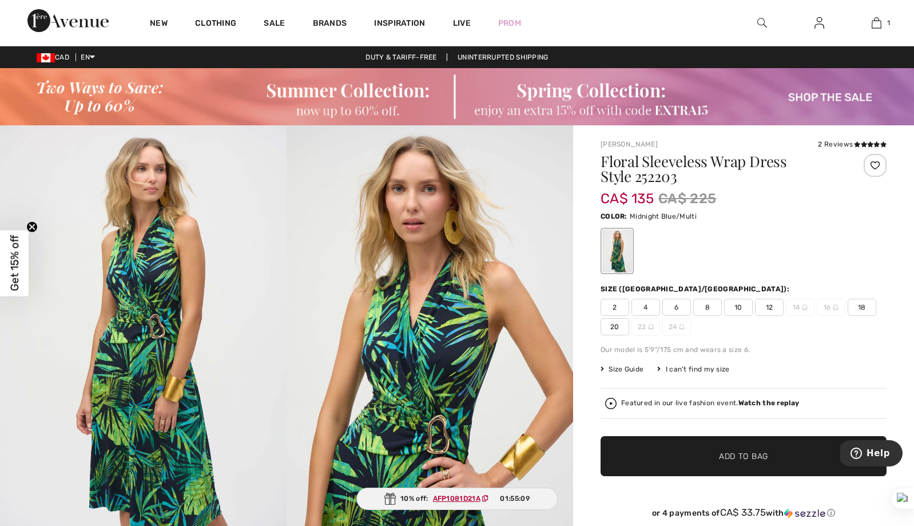
click at [617, 241] on div at bounding box center [618, 250] width 30 height 43
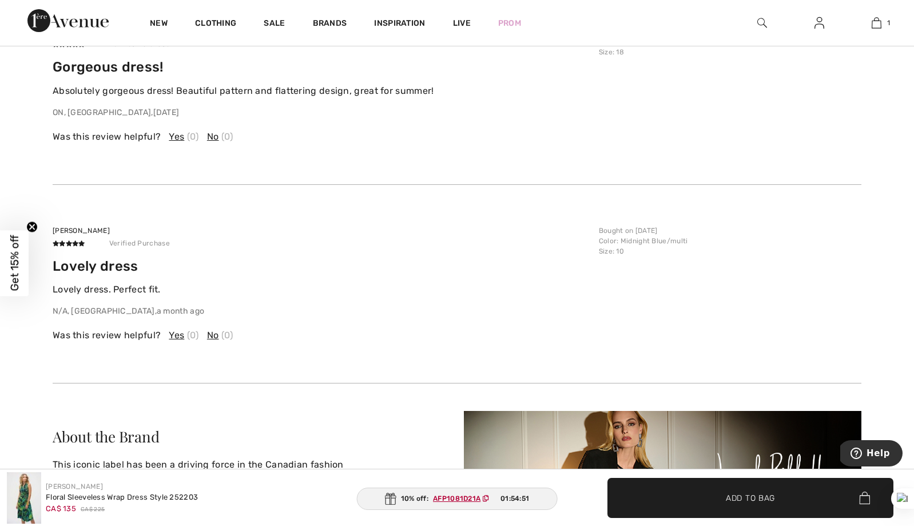
scroll to position [1915, 0]
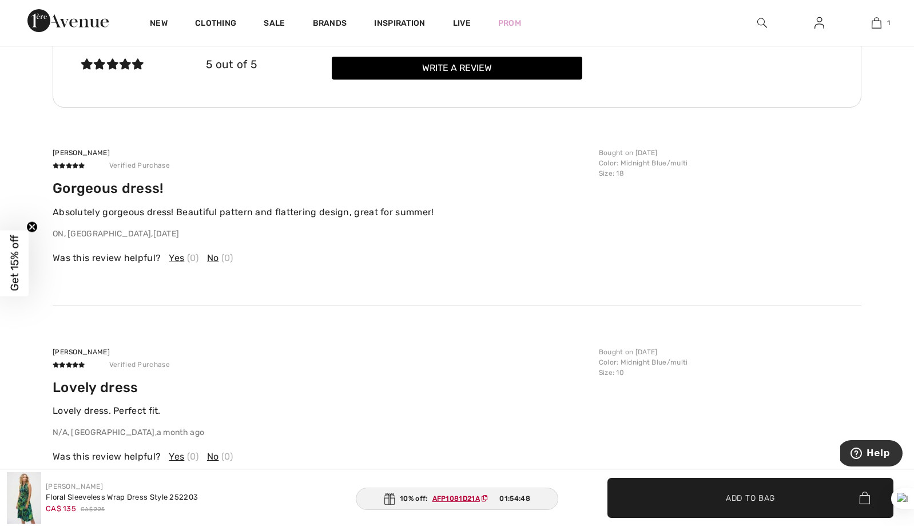
drag, startPoint x: 130, startPoint y: 216, endPoint x: 385, endPoint y: 236, distance: 254.8
click at [385, 236] on div "Gorgeous dress! Absolutely gorgeous dress! Beautiful pattern and flattering des…" at bounding box center [323, 210] width 540 height 60
click at [284, 312] on div "Libby Verified Purchase Lovely dress Lovely dress. Perfect fit. N/A, GB , a mon…" at bounding box center [457, 405] width 809 height 199
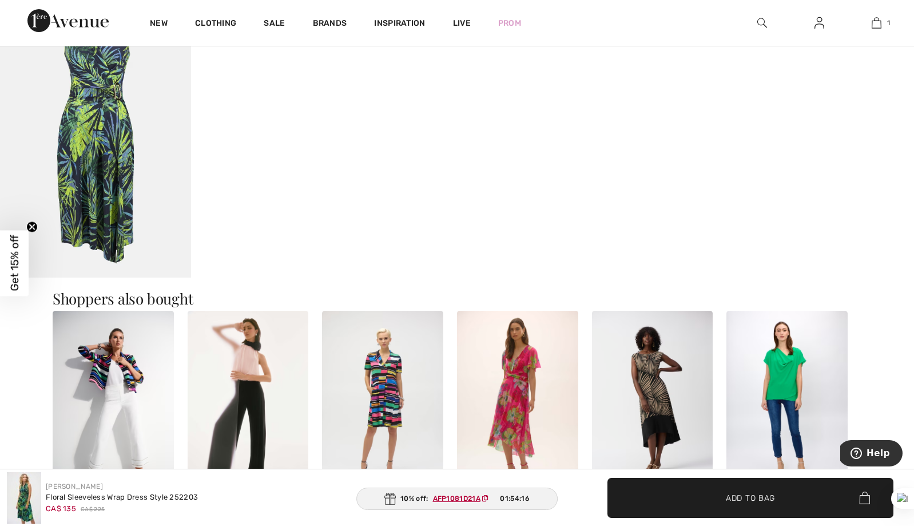
scroll to position [904, 0]
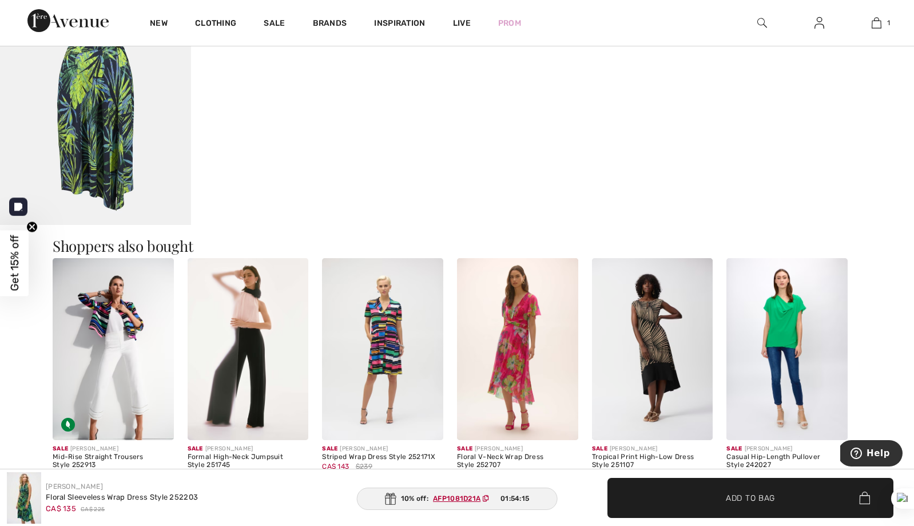
click at [161, 118] on img at bounding box center [95, 81] width 191 height 287
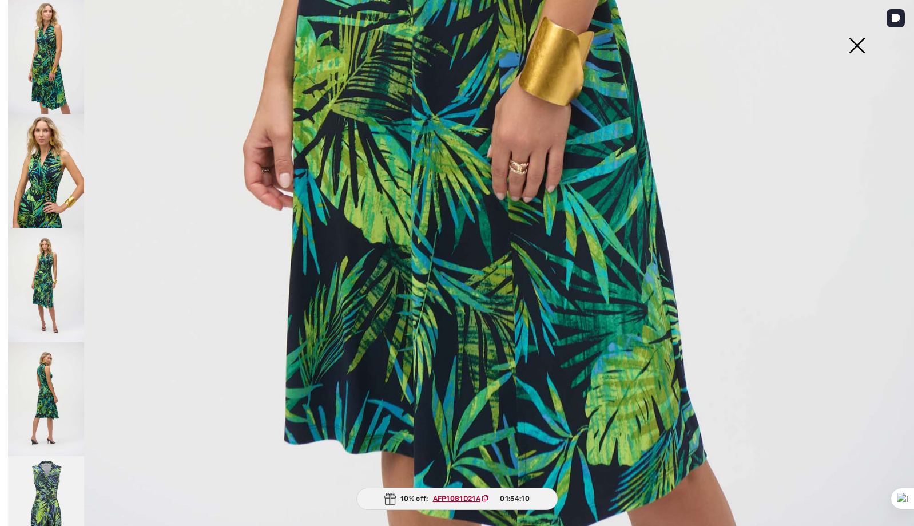
scroll to position [752, 0]
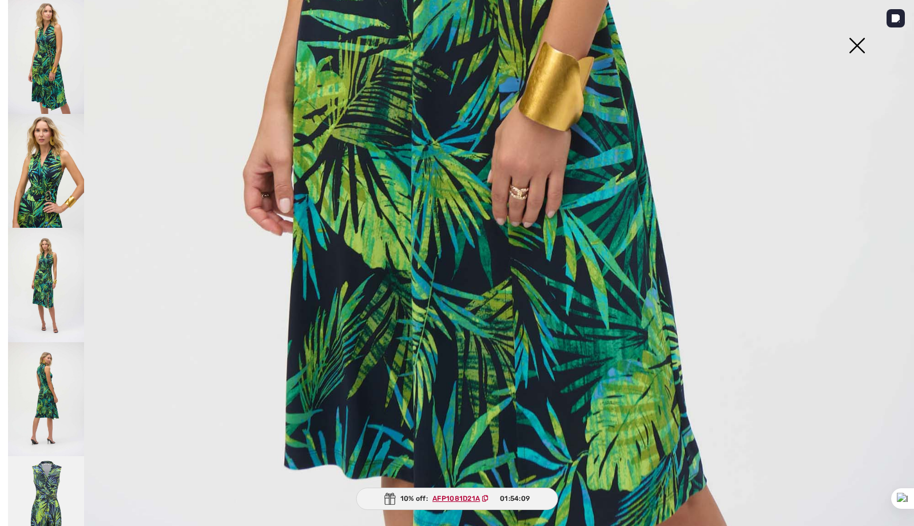
click at [56, 81] on img at bounding box center [46, 57] width 76 height 114
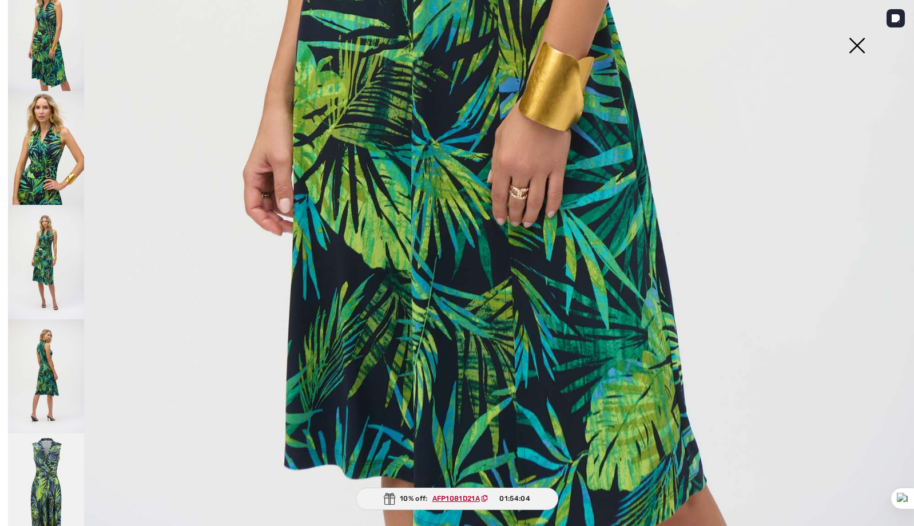
click at [855, 43] on img at bounding box center [857, 46] width 57 height 59
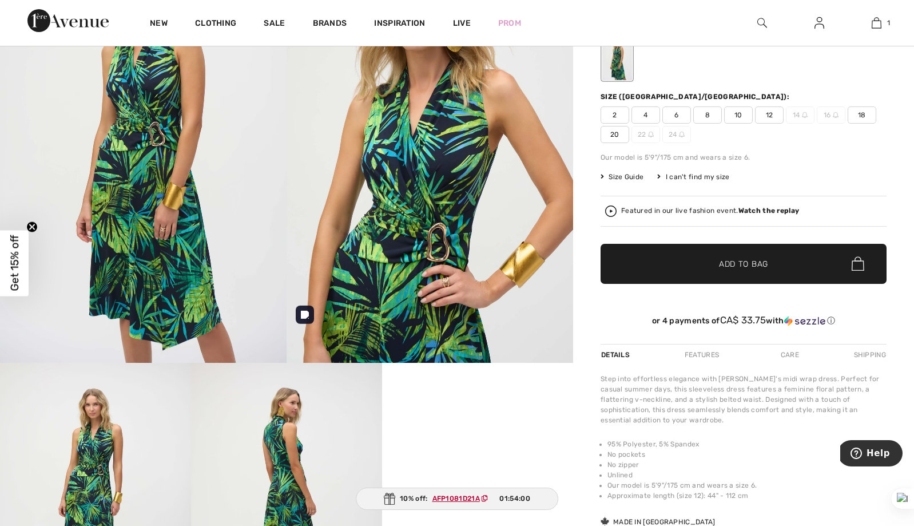
scroll to position [0, 0]
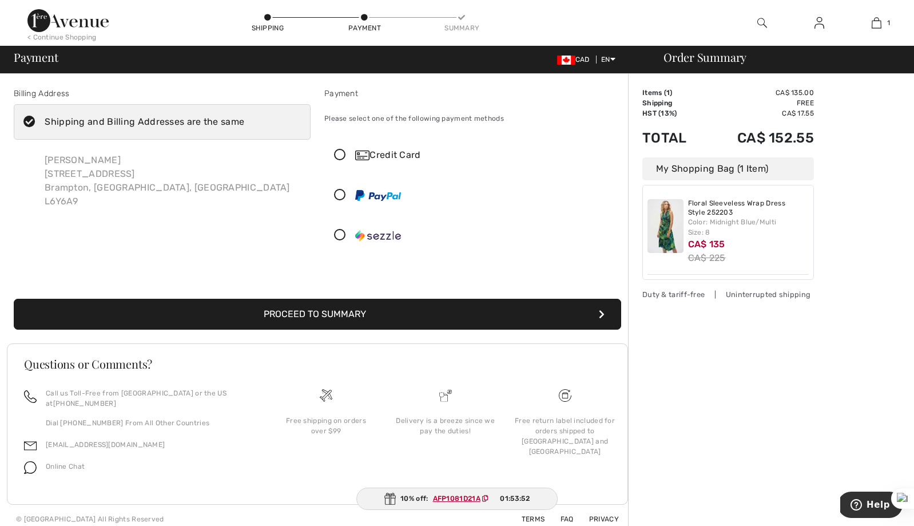
click at [662, 221] on img at bounding box center [666, 226] width 36 height 54
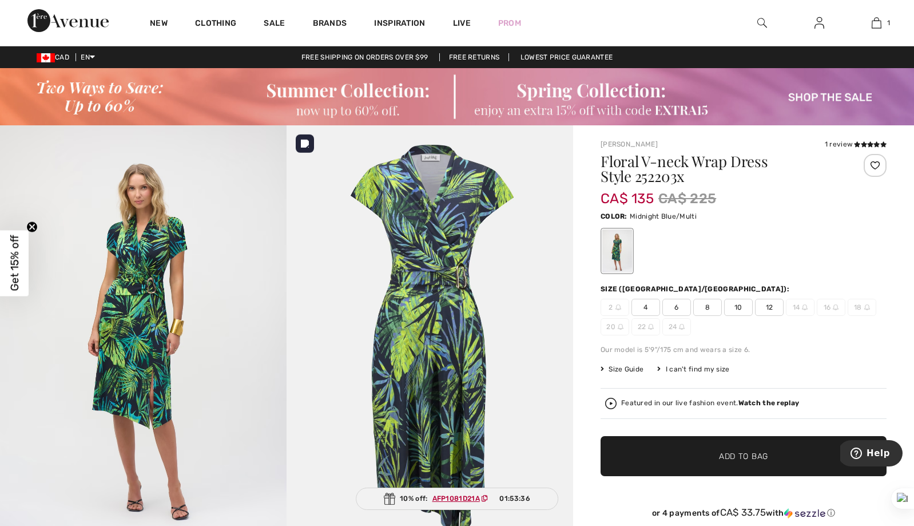
click at [446, 275] on img at bounding box center [430, 340] width 287 height 430
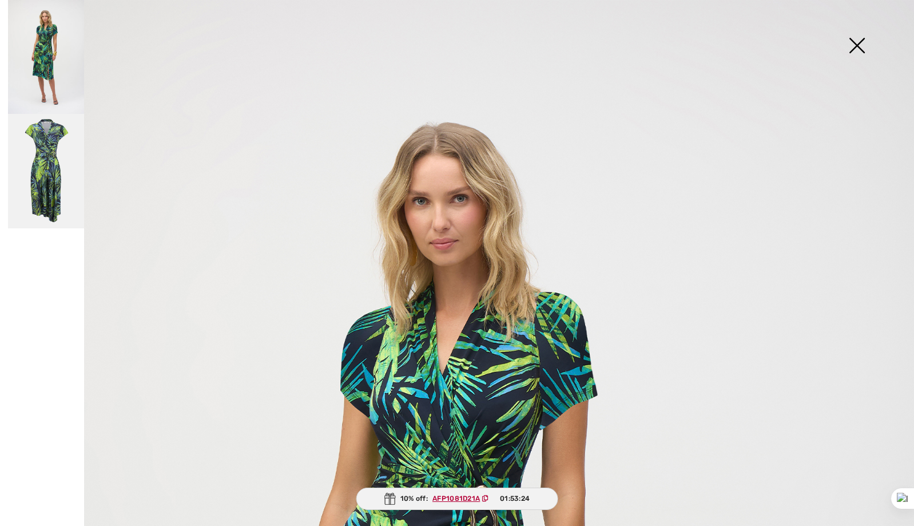
click at [856, 49] on img at bounding box center [857, 46] width 57 height 59
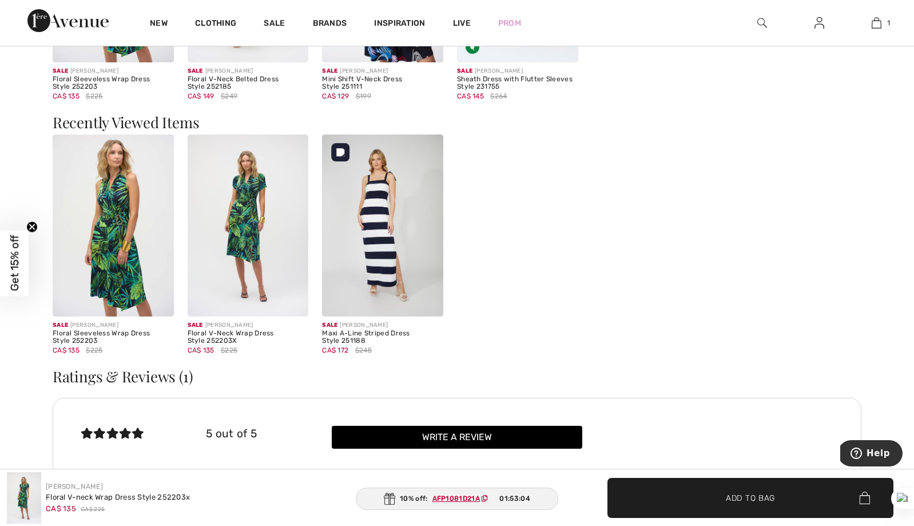
scroll to position [1226, 0]
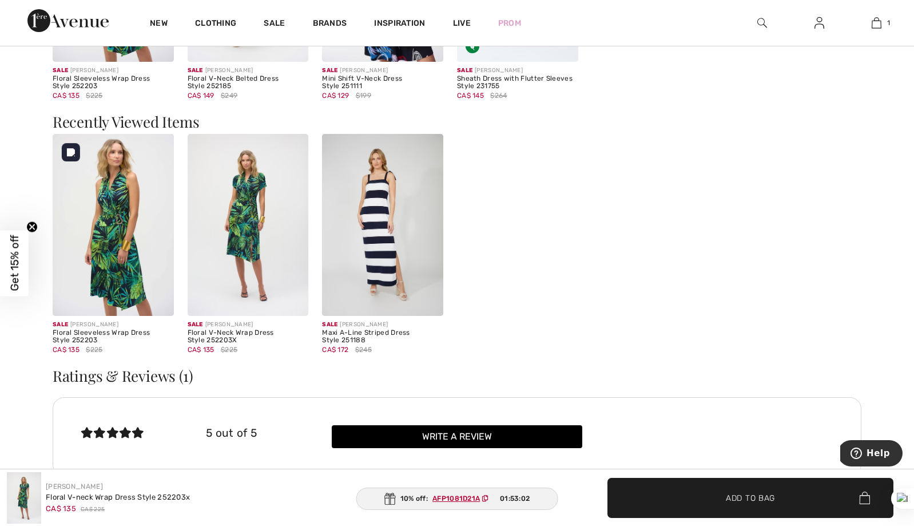
click at [121, 219] on img at bounding box center [113, 225] width 121 height 182
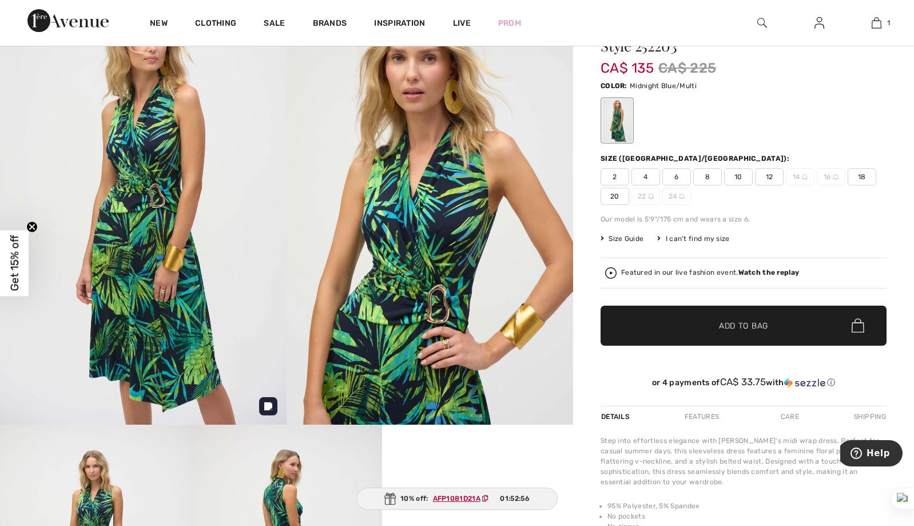
scroll to position [116, 0]
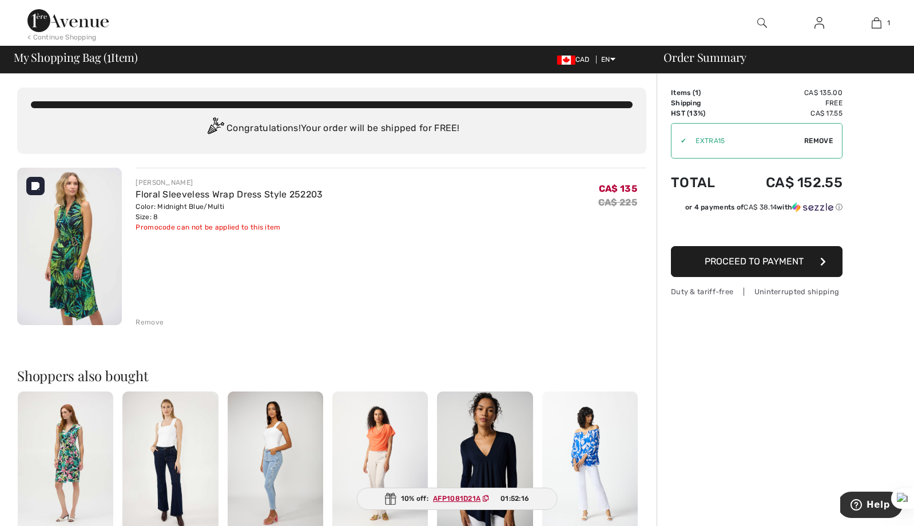
click at [84, 233] on img at bounding box center [69, 246] width 105 height 157
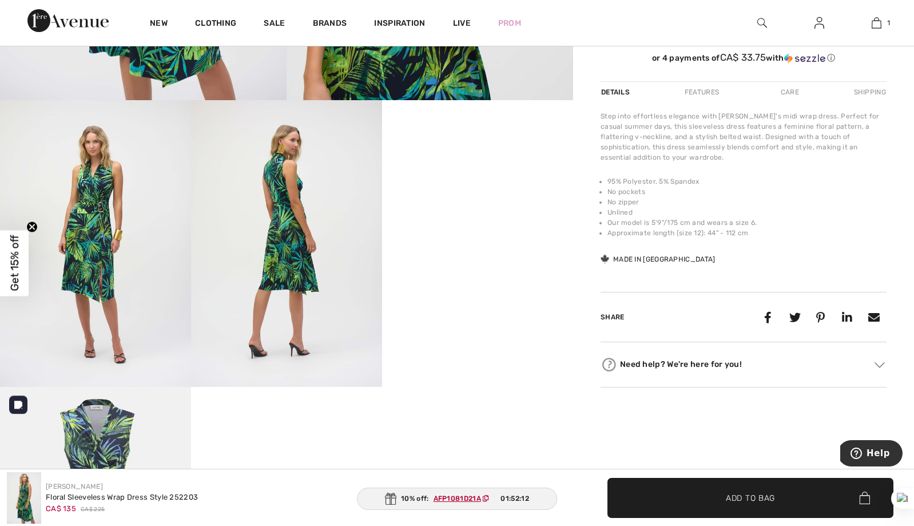
scroll to position [456, 0]
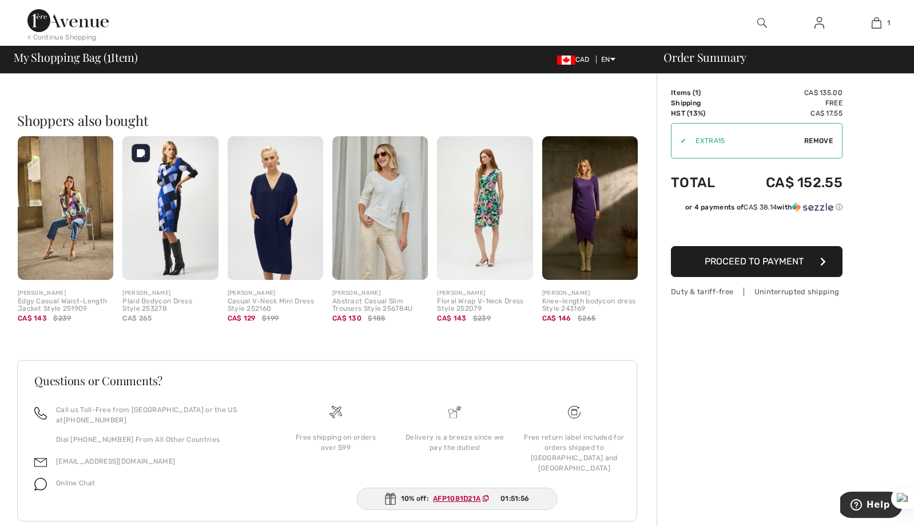
scroll to position [256, 0]
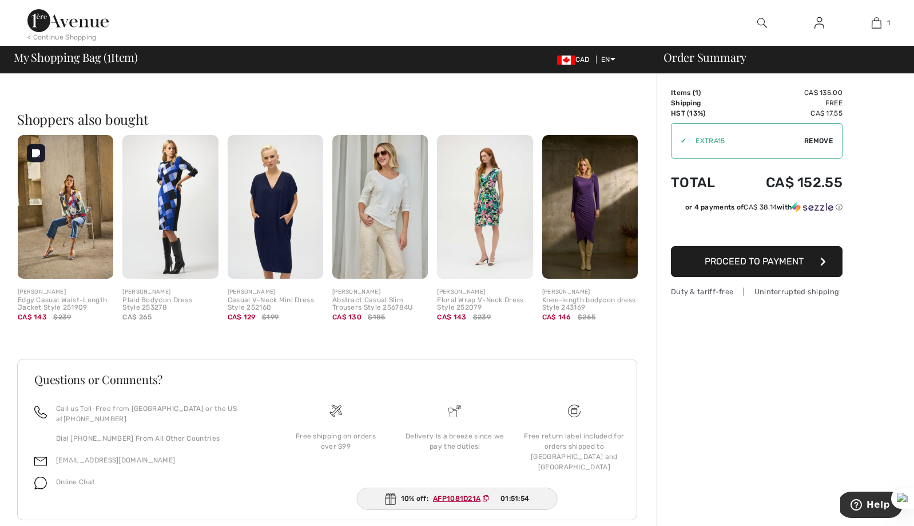
click at [85, 199] on img at bounding box center [66, 207] width 96 height 144
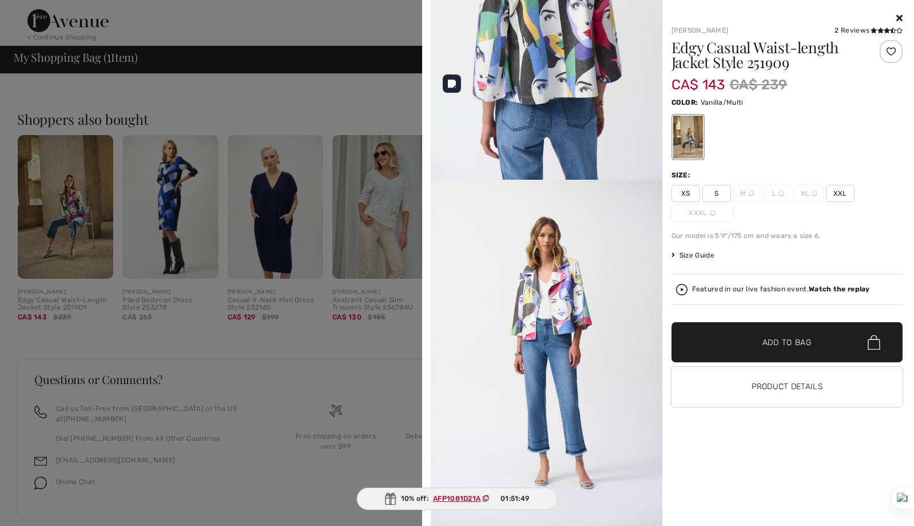
scroll to position [1593, 0]
click at [360, 310] on div at bounding box center [457, 263] width 914 height 526
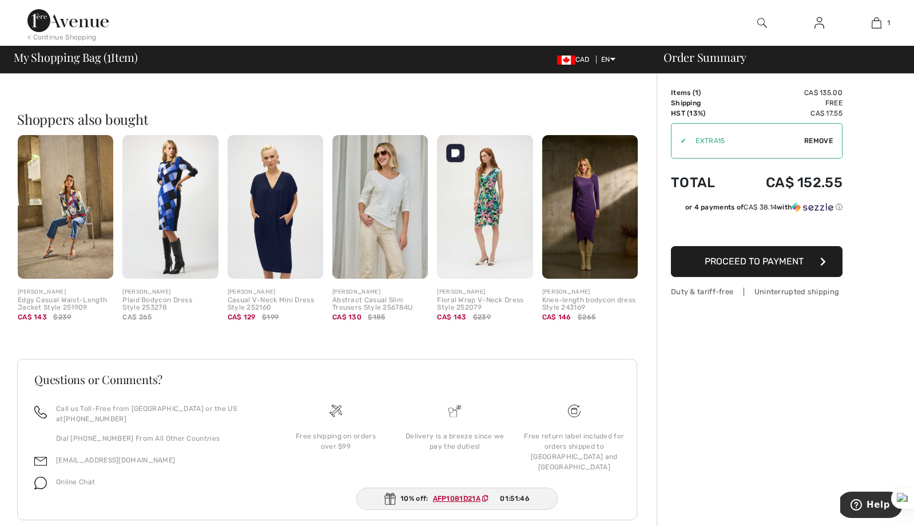
click at [500, 224] on img at bounding box center [485, 207] width 96 height 144
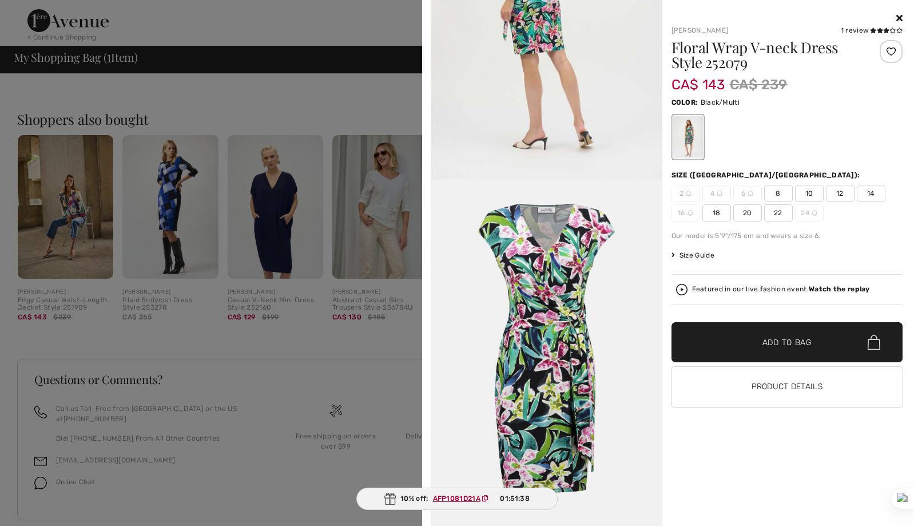
click at [386, 402] on div at bounding box center [457, 263] width 914 height 526
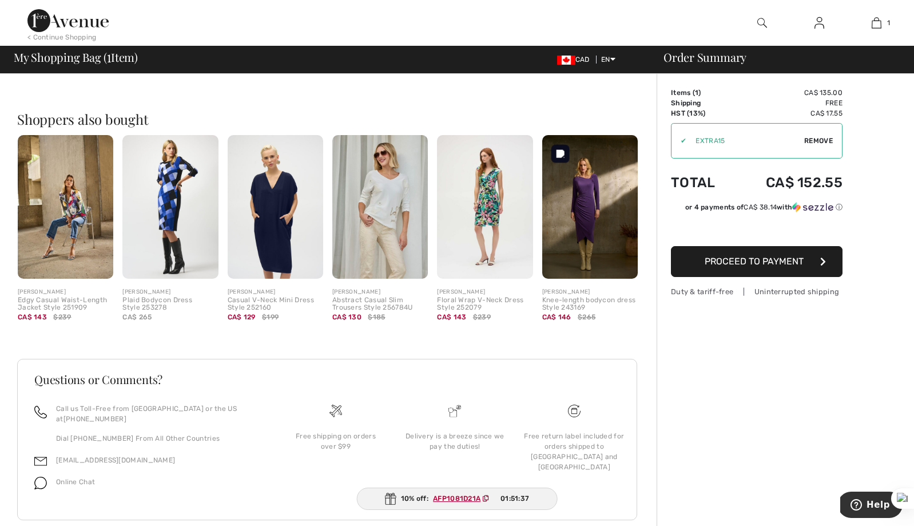
scroll to position [0, 0]
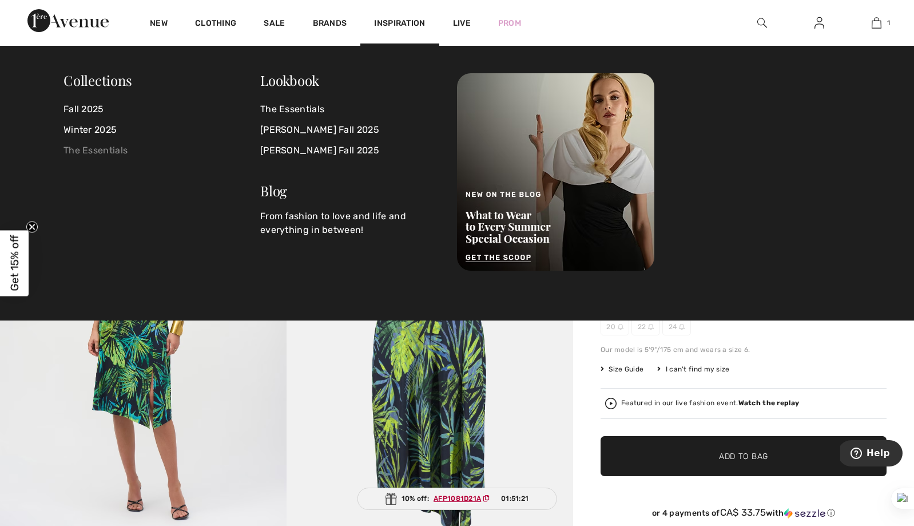
click at [116, 151] on link "The Essentials" at bounding box center [162, 150] width 197 height 21
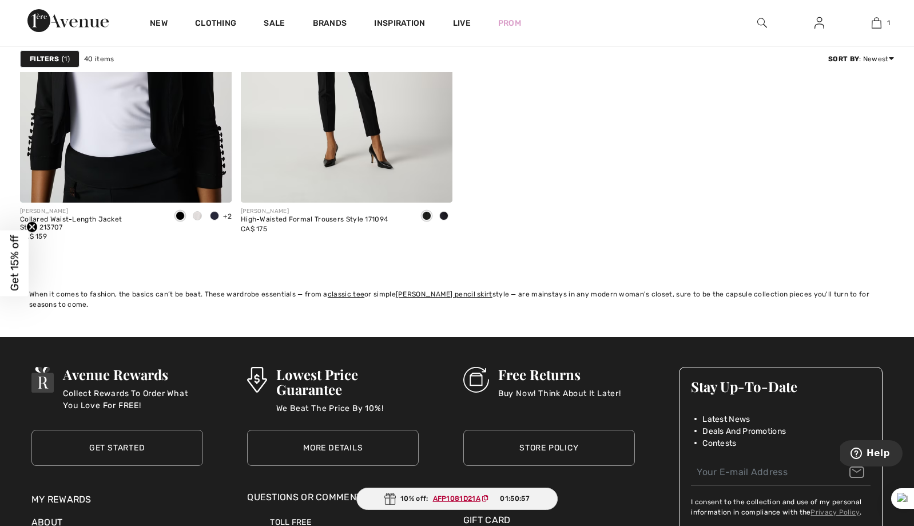
scroll to position [5243, 0]
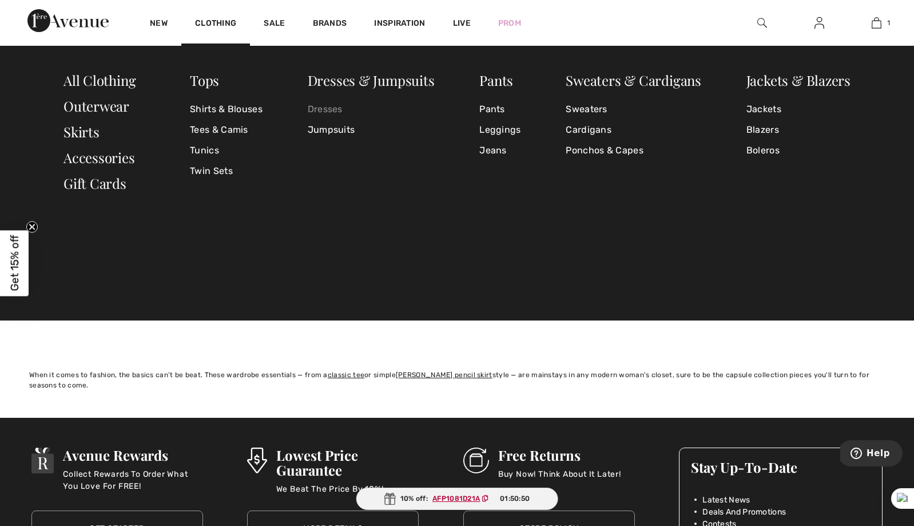
click at [325, 113] on link "Dresses" at bounding box center [371, 109] width 127 height 21
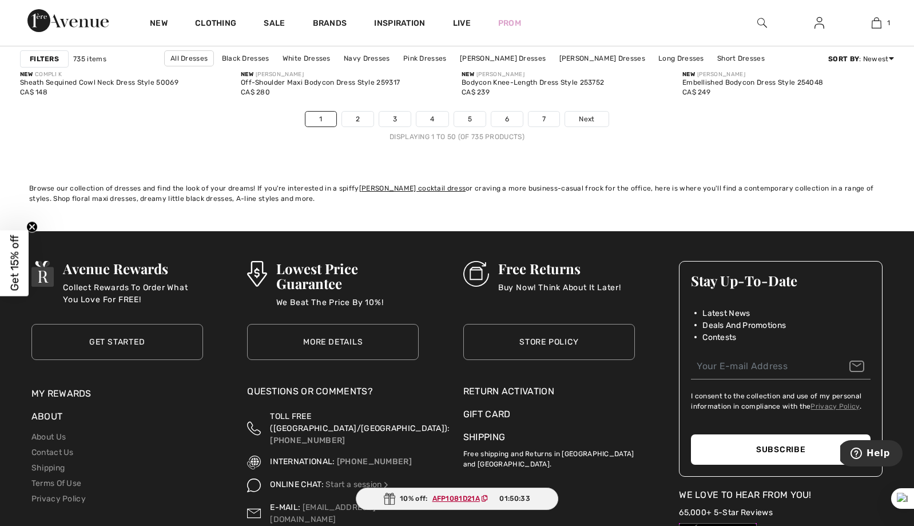
scroll to position [5729, 0]
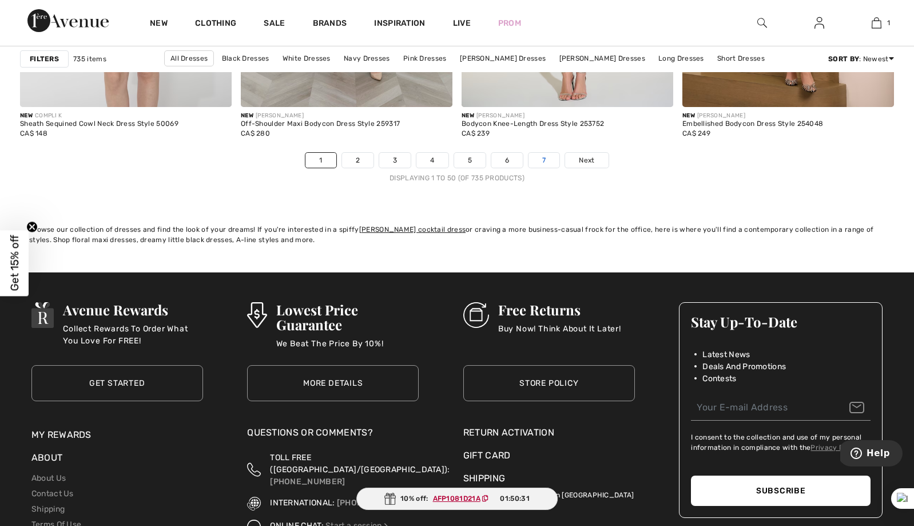
click at [547, 159] on link "7" at bounding box center [544, 160] width 31 height 15
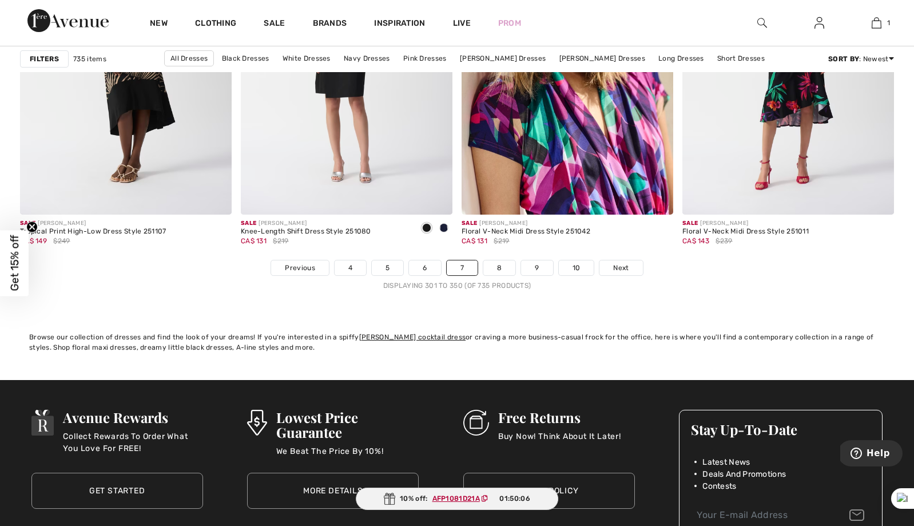
scroll to position [5648, 0]
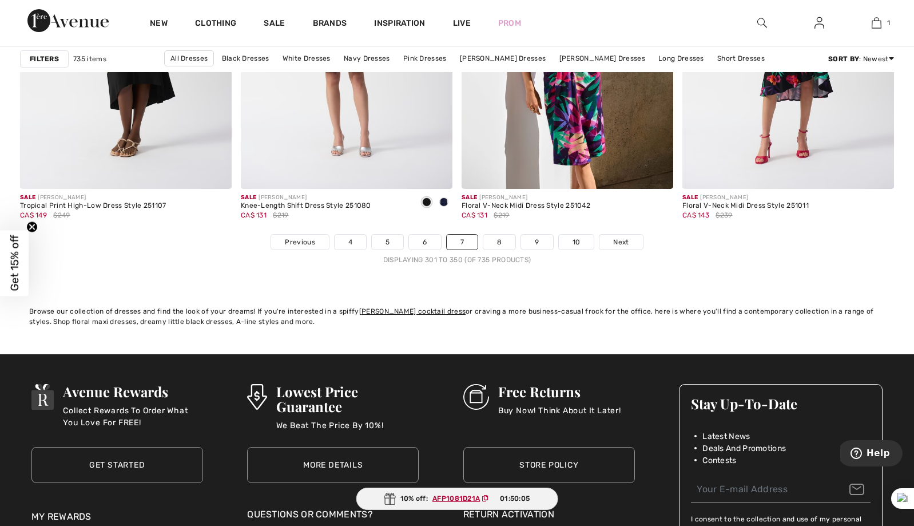
click at [502, 250] on nav "Previous 4 5 6 7 8 9 10 Next Displaying 301 to 350 (of 735 products)" at bounding box center [457, 249] width 874 height 31
click at [504, 240] on link "8" at bounding box center [500, 242] width 32 height 15
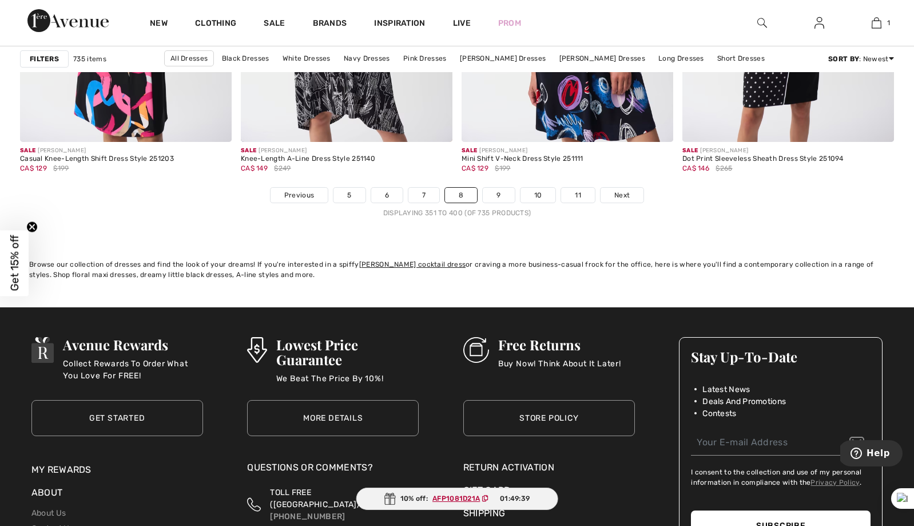
scroll to position [5607, 0]
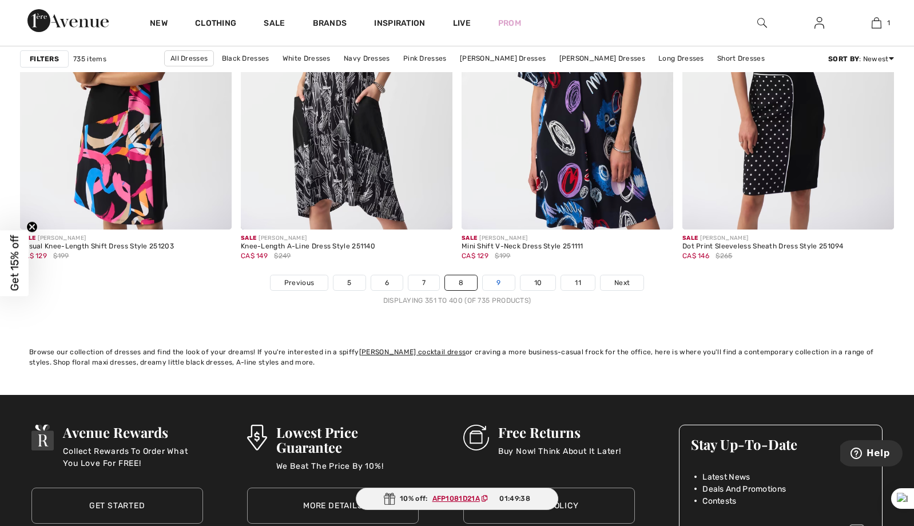
click at [506, 281] on link "9" at bounding box center [498, 282] width 31 height 15
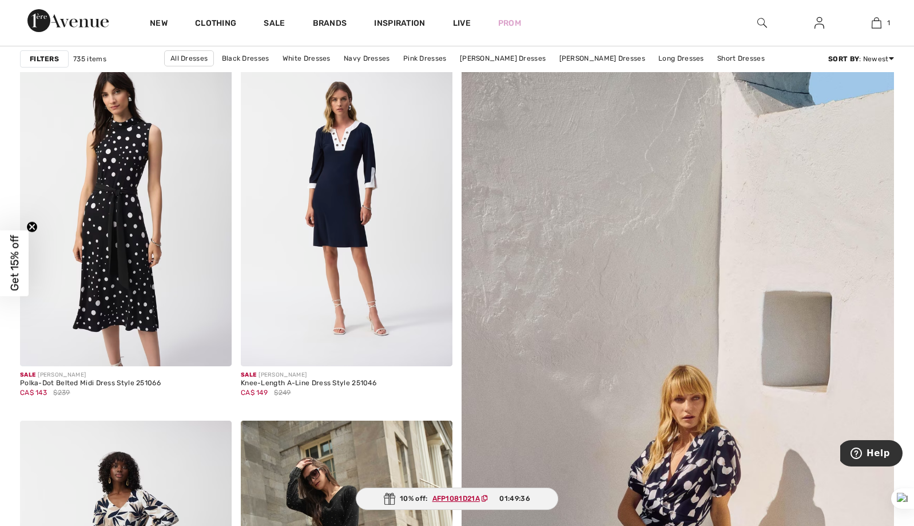
scroll to position [180, 0]
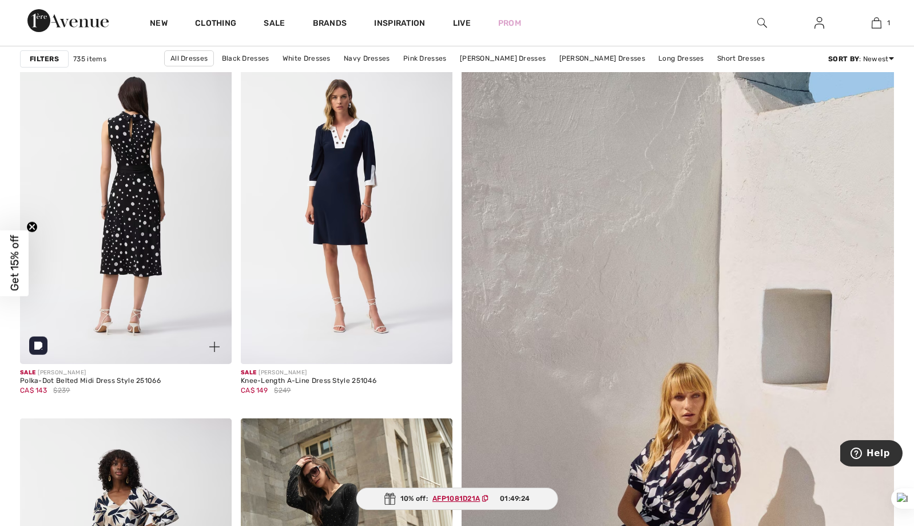
click at [142, 239] on img at bounding box center [126, 205] width 212 height 318
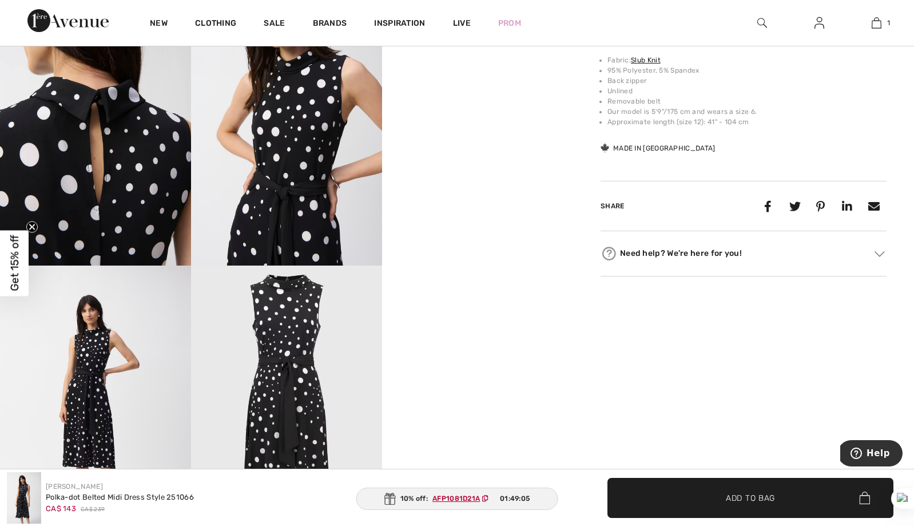
scroll to position [558, 0]
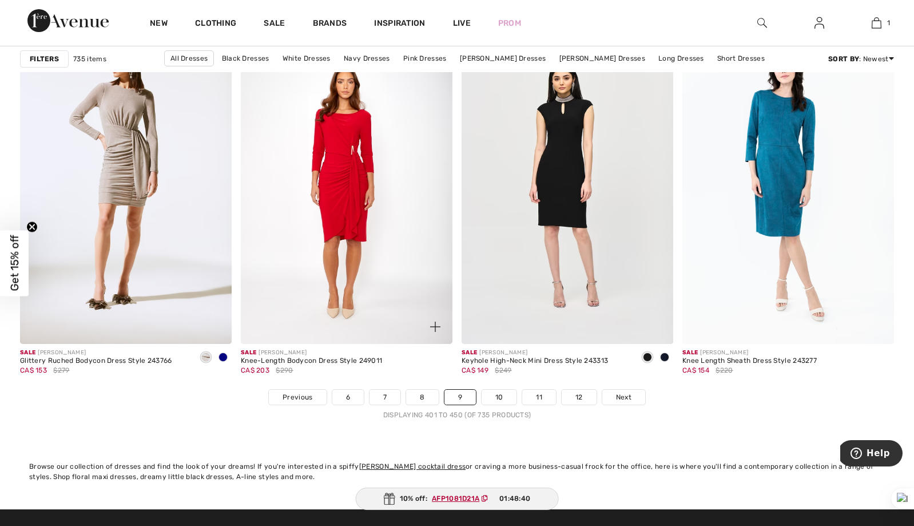
scroll to position [5495, 0]
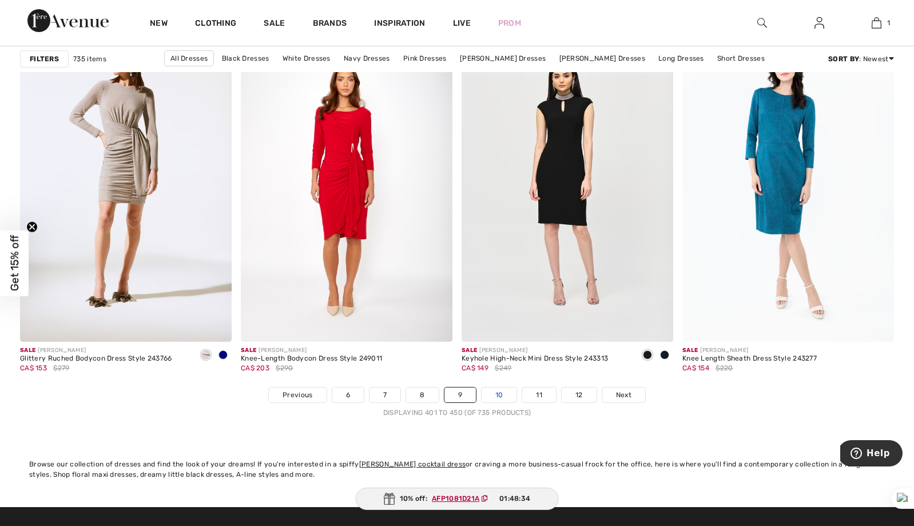
click at [494, 395] on link "10" at bounding box center [499, 394] width 35 height 15
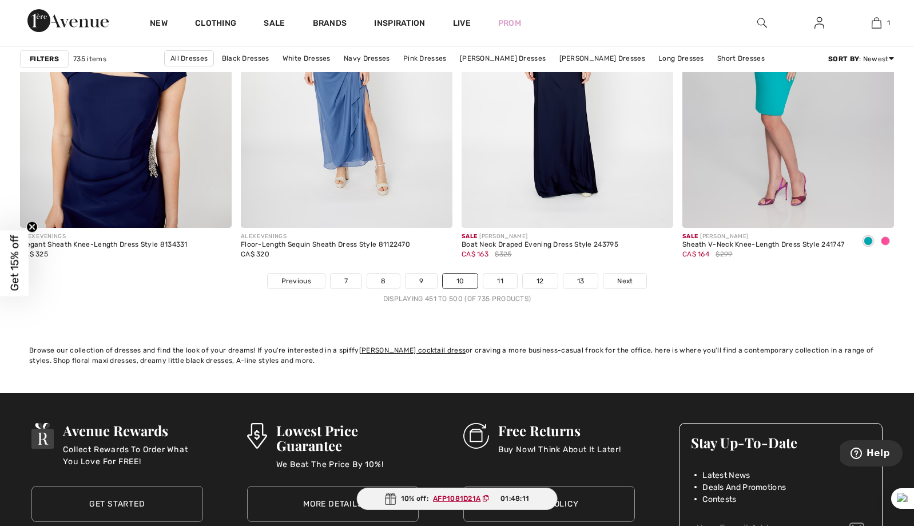
scroll to position [5565, 0]
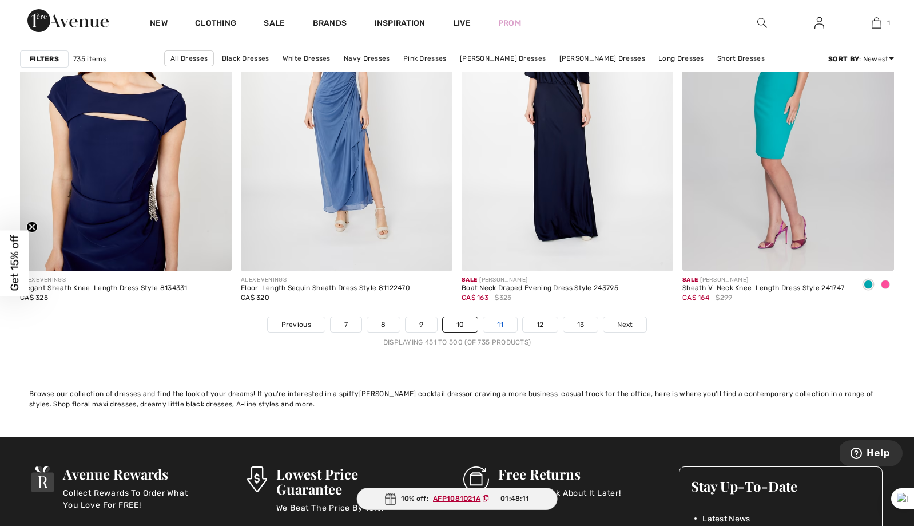
click at [502, 322] on link "11" at bounding box center [501, 324] width 34 height 15
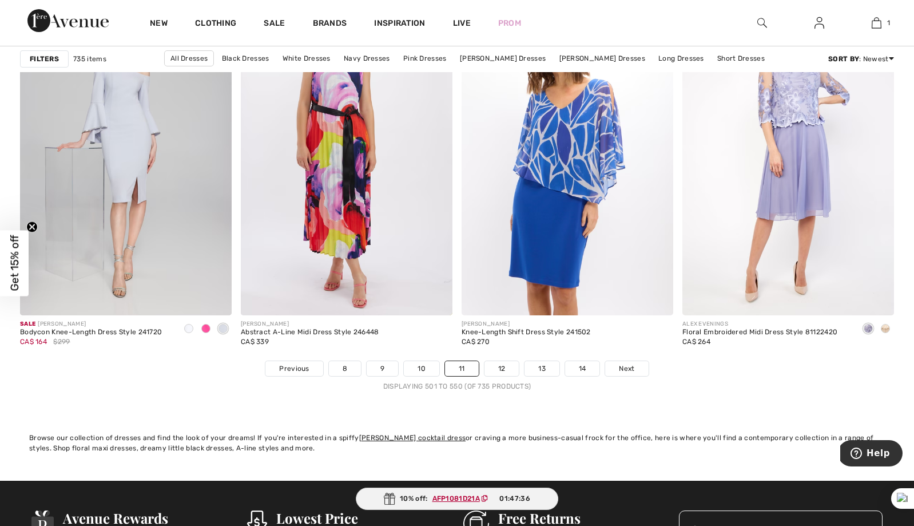
scroll to position [5553, 0]
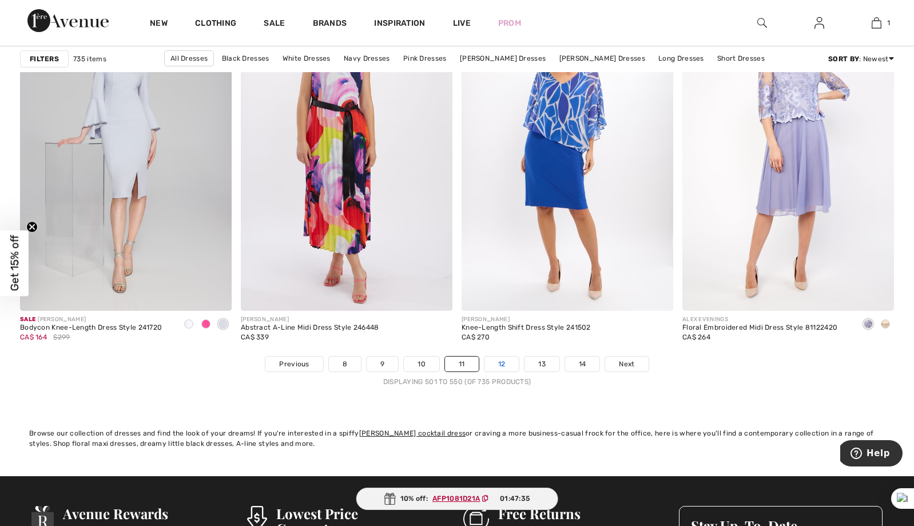
click at [502, 357] on link "12" at bounding box center [502, 364] width 35 height 15
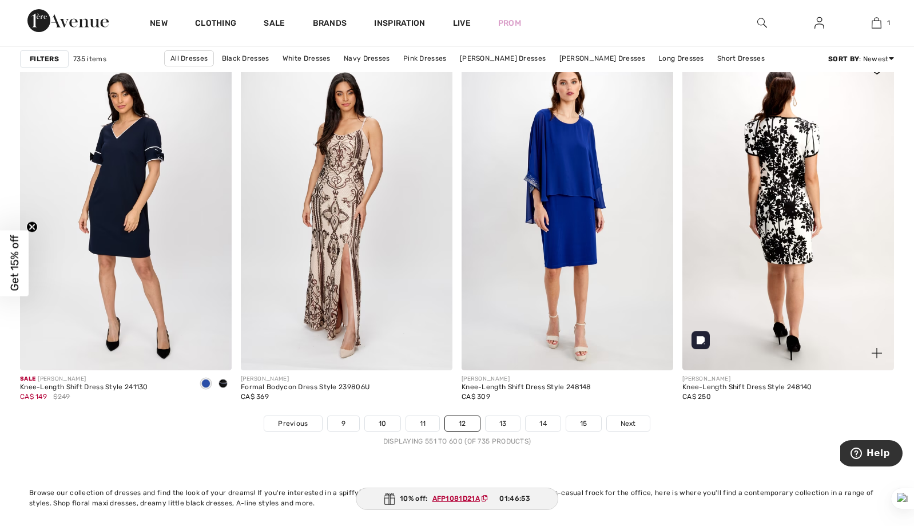
scroll to position [5465, 0]
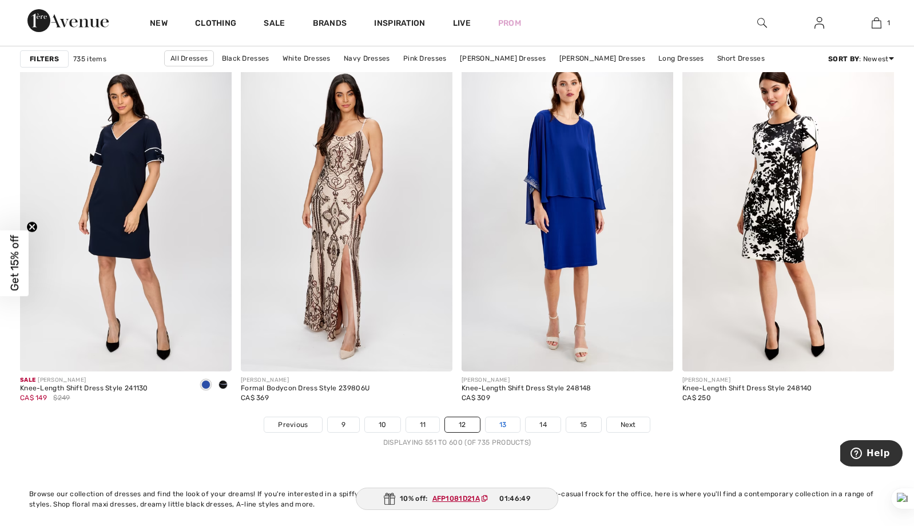
click at [500, 425] on link "13" at bounding box center [503, 424] width 35 height 15
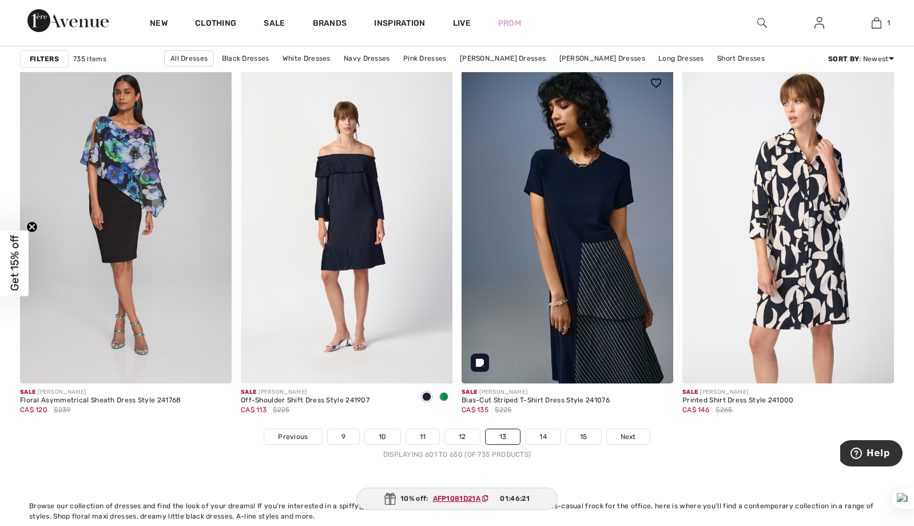
scroll to position [5452, 0]
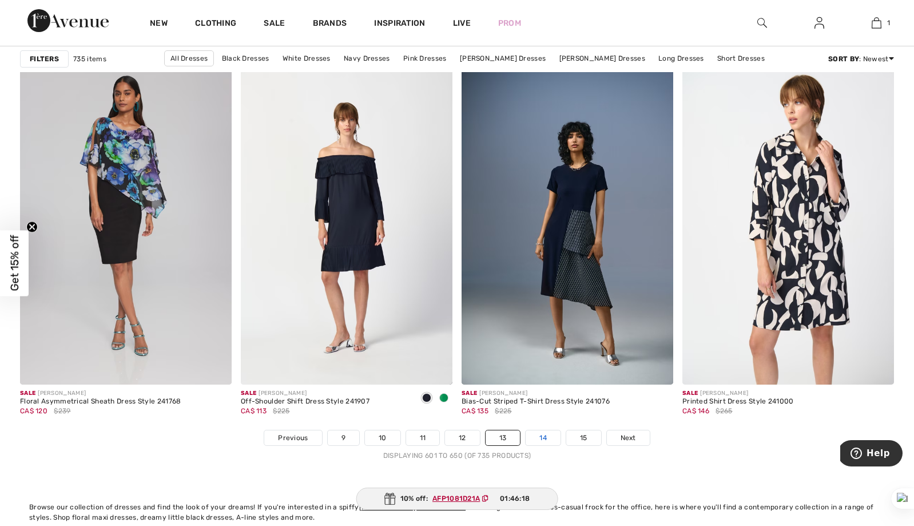
click at [546, 432] on link "14" at bounding box center [543, 437] width 35 height 15
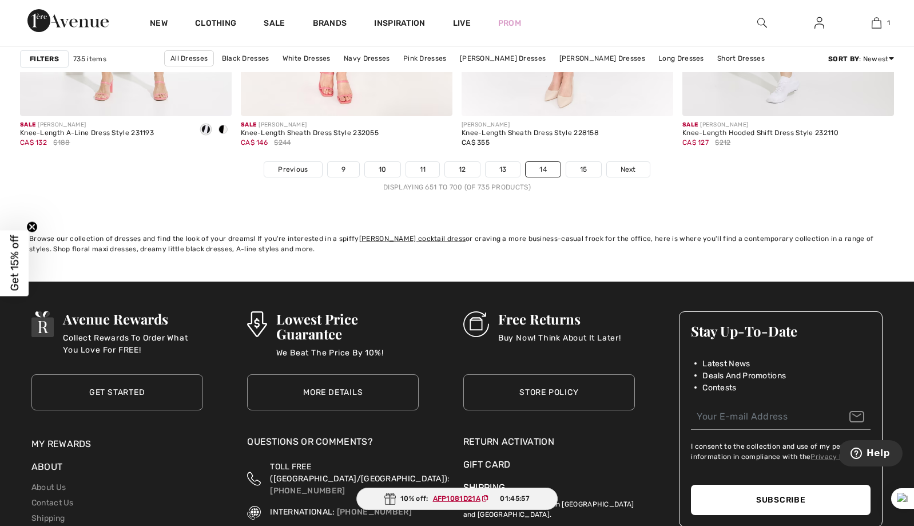
scroll to position [5670, 0]
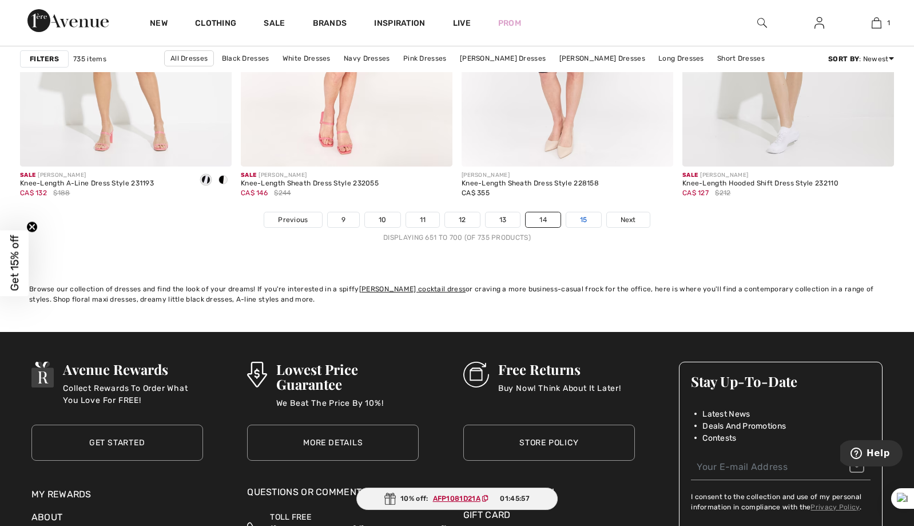
click at [585, 224] on link "15" at bounding box center [584, 219] width 35 height 15
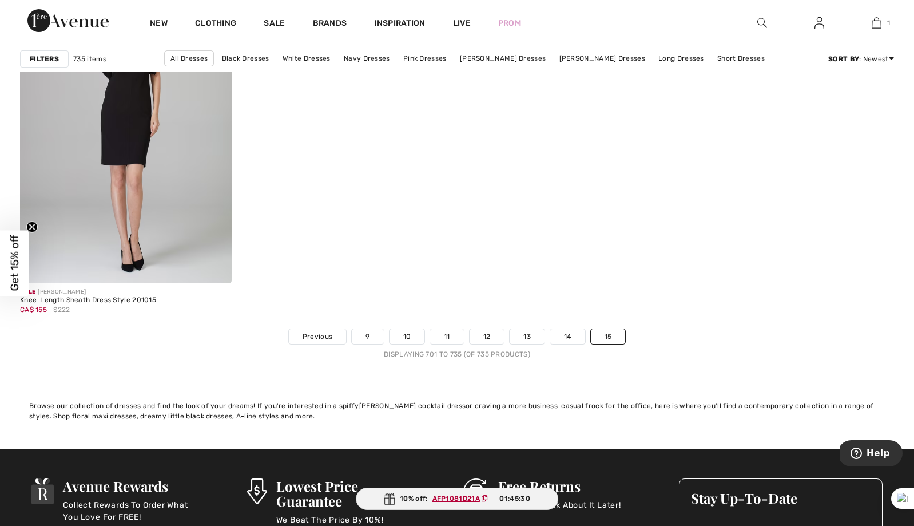
scroll to position [4295, 0]
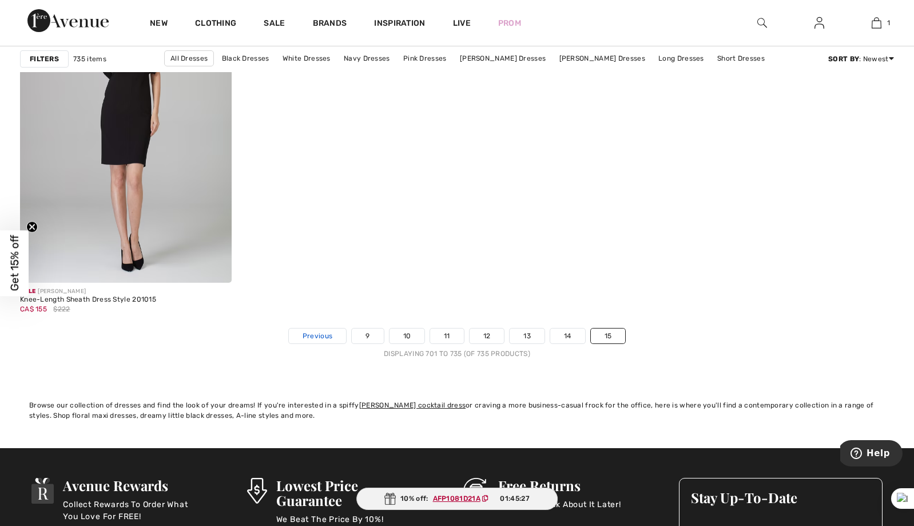
click at [337, 339] on link "Previous" at bounding box center [317, 335] width 57 height 15
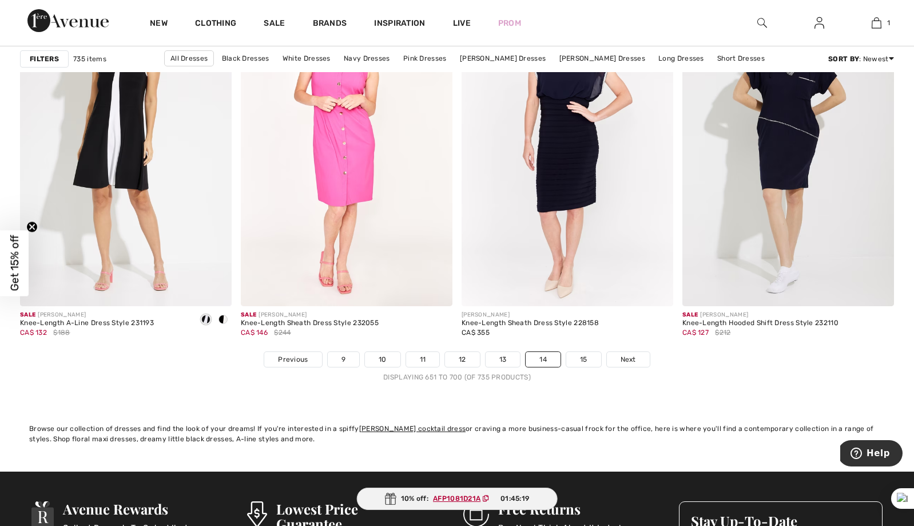
scroll to position [5542, 0]
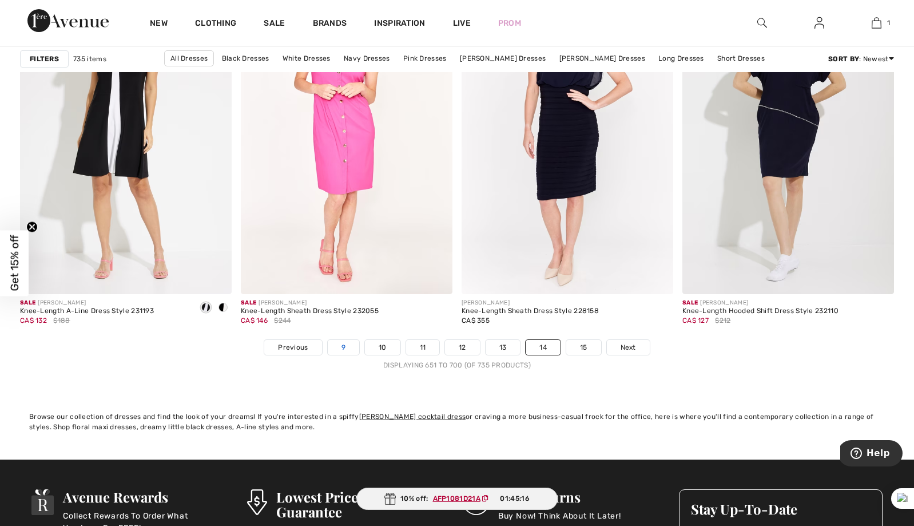
click at [334, 347] on link "9" at bounding box center [343, 347] width 31 height 15
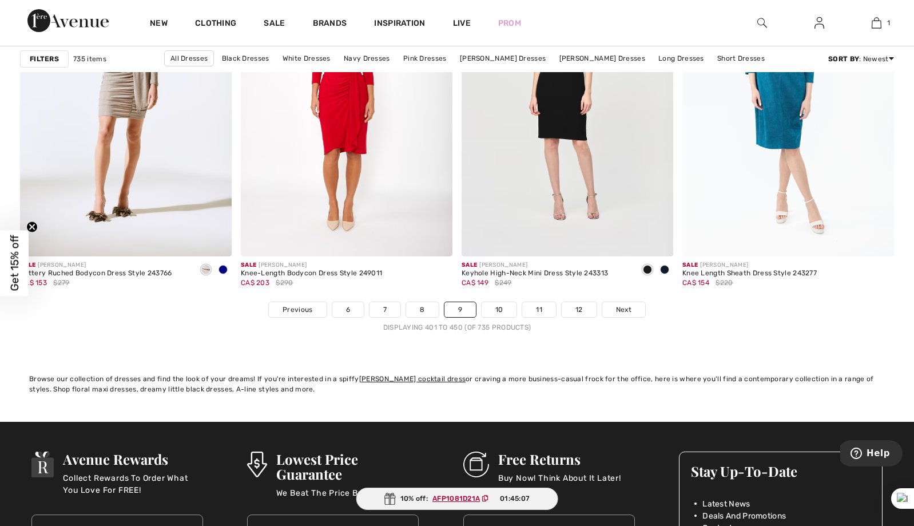
scroll to position [5568, 0]
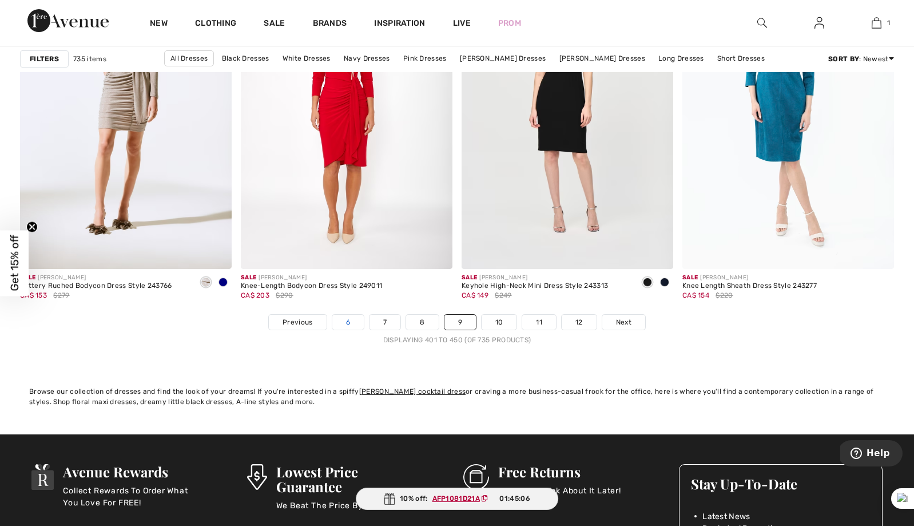
click at [350, 318] on link "6" at bounding box center [347, 322] width 31 height 15
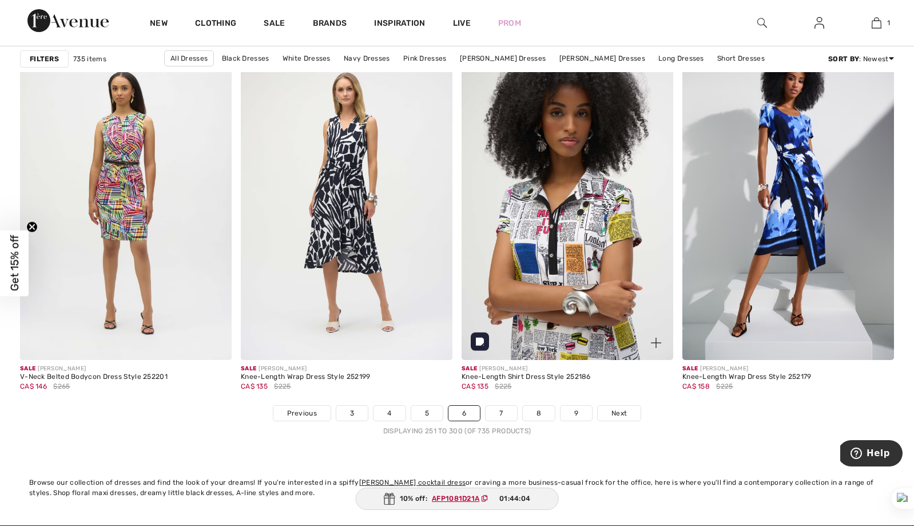
scroll to position [5477, 0]
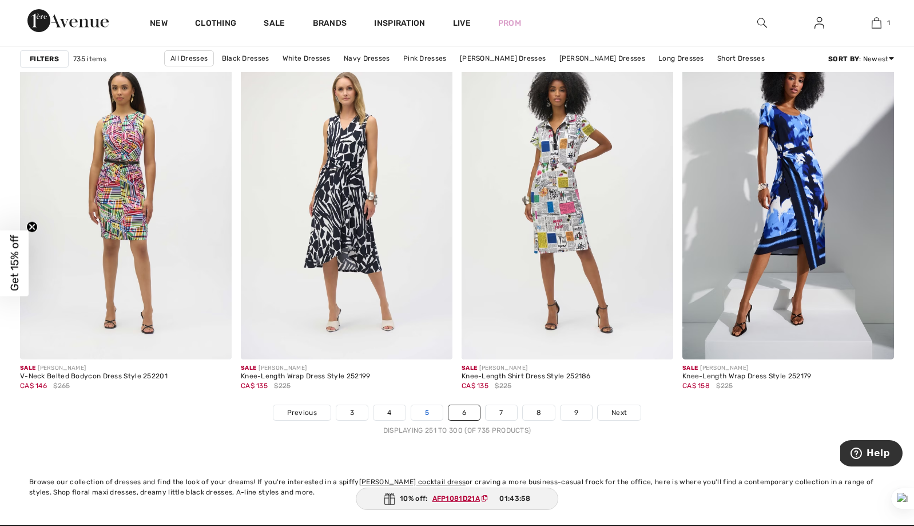
click at [426, 414] on link "5" at bounding box center [426, 412] width 31 height 15
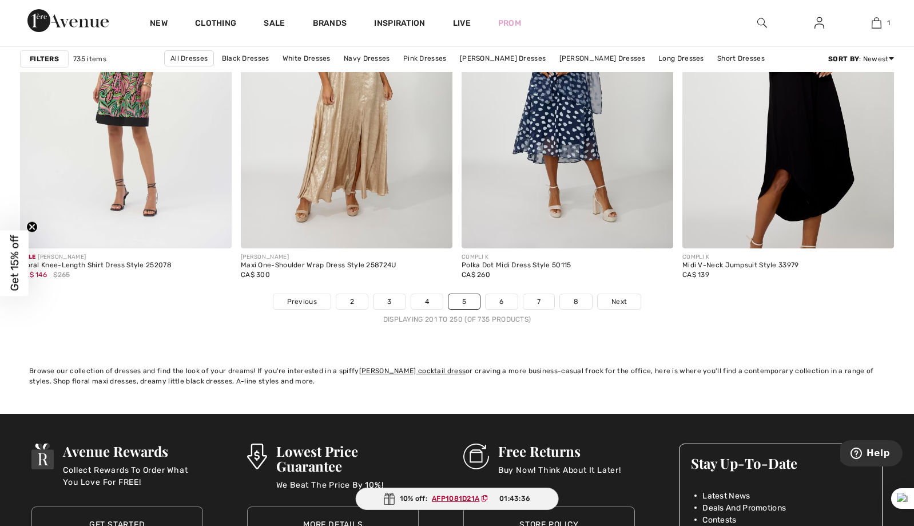
scroll to position [5574, 0]
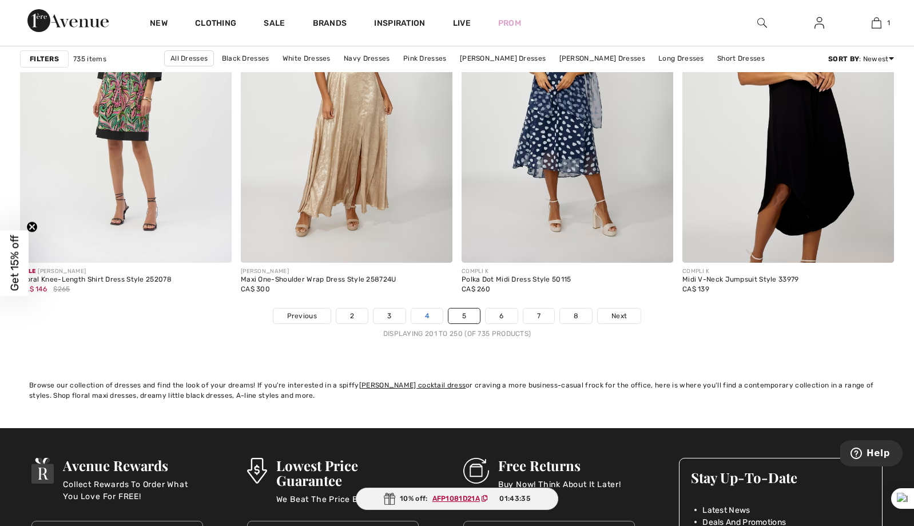
click at [426, 315] on link "4" at bounding box center [426, 315] width 31 height 15
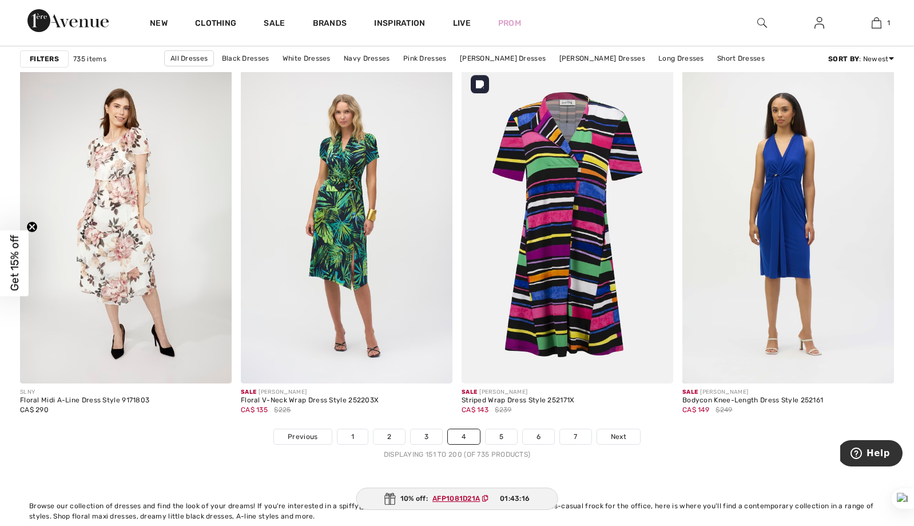
scroll to position [5454, 0]
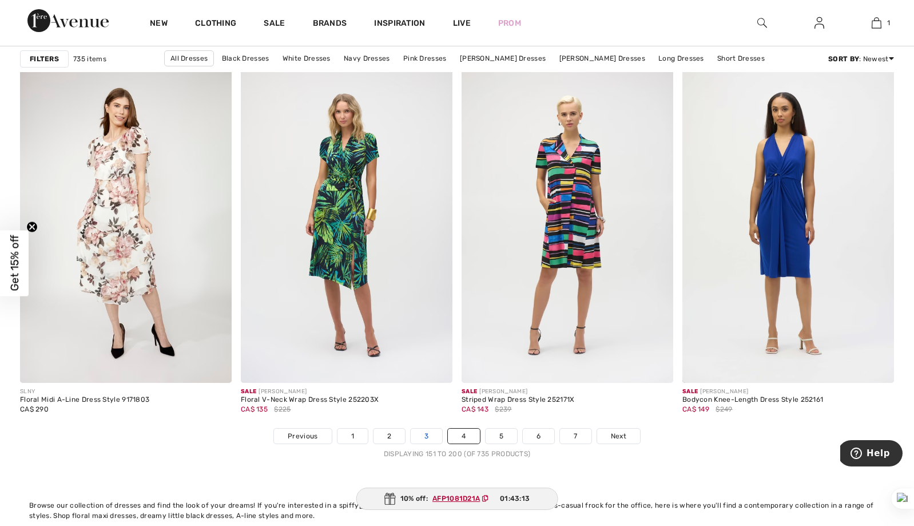
click at [432, 436] on link "3" at bounding box center [426, 436] width 31 height 15
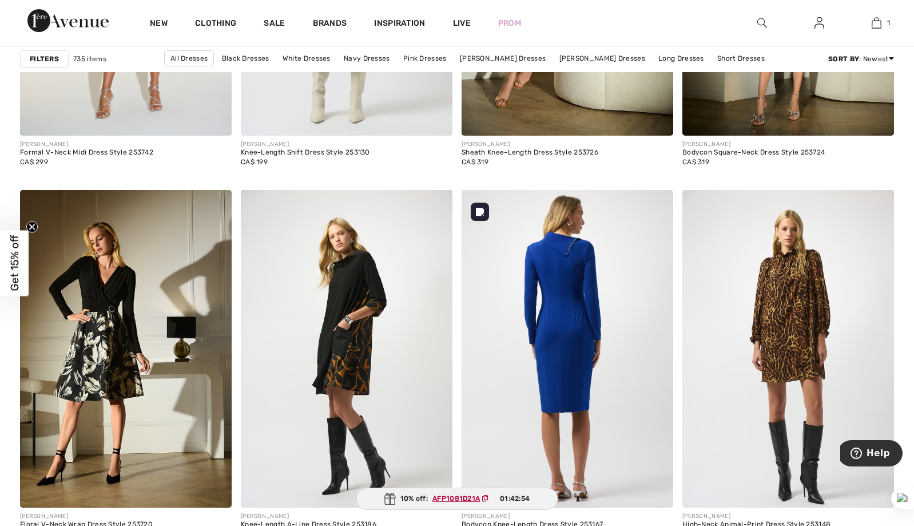
scroll to position [4080, 0]
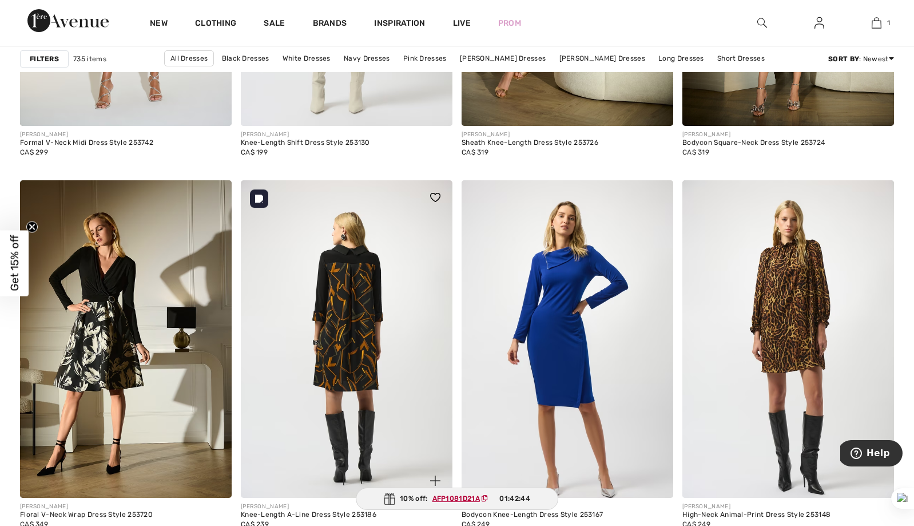
click at [390, 357] on img at bounding box center [347, 339] width 212 height 318
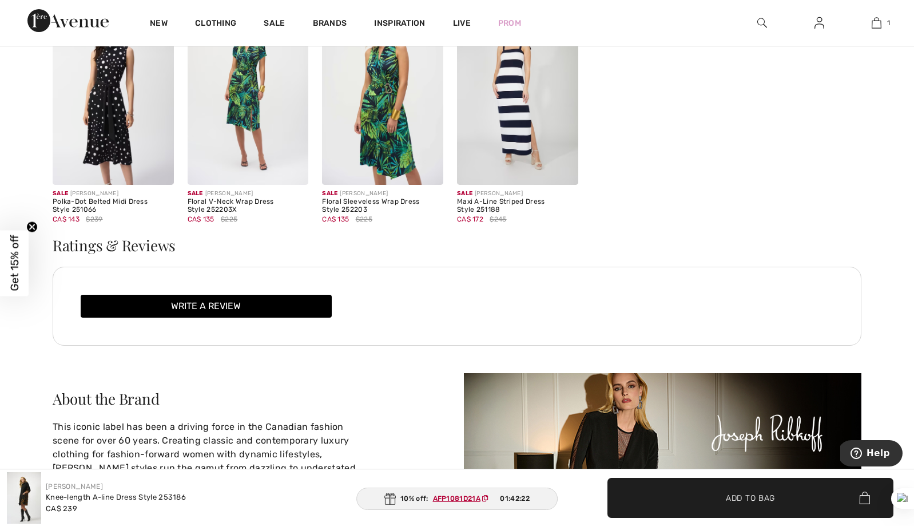
scroll to position [1393, 0]
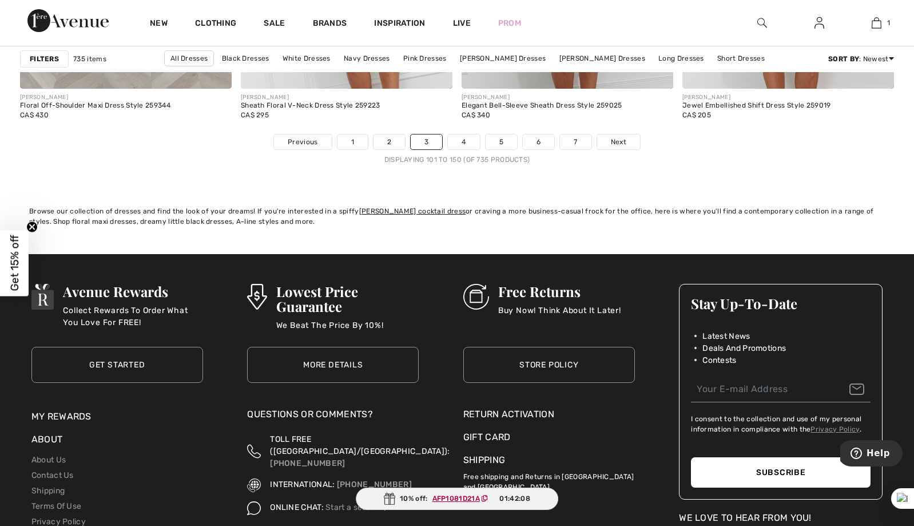
scroll to position [5589, 0]
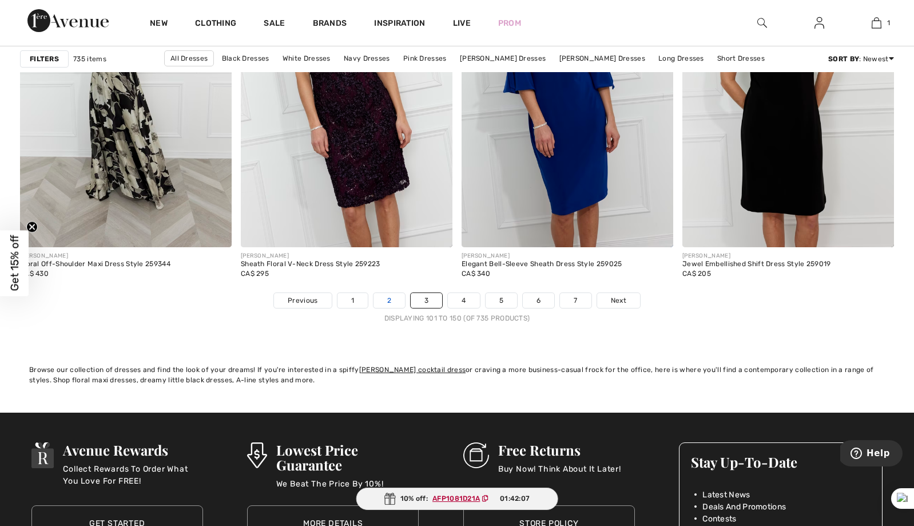
click at [394, 296] on link "2" at bounding box center [389, 300] width 31 height 15
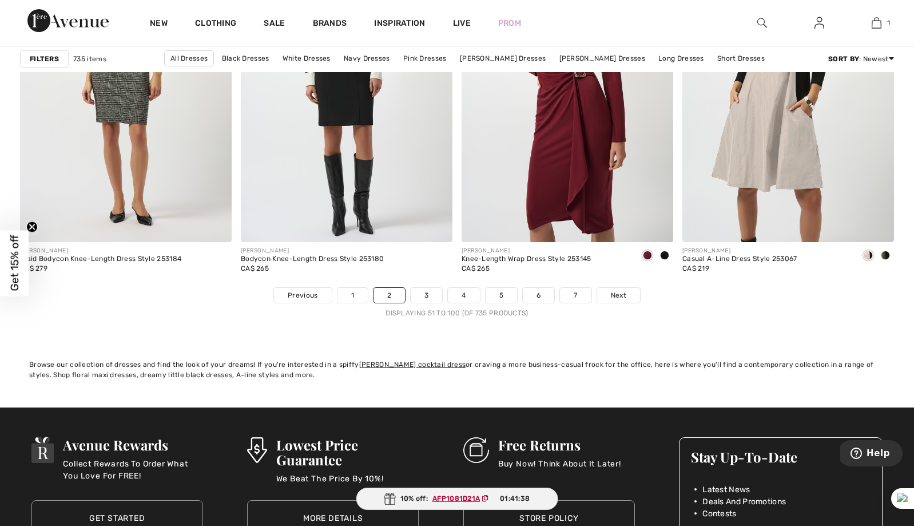
scroll to position [5609, 0]
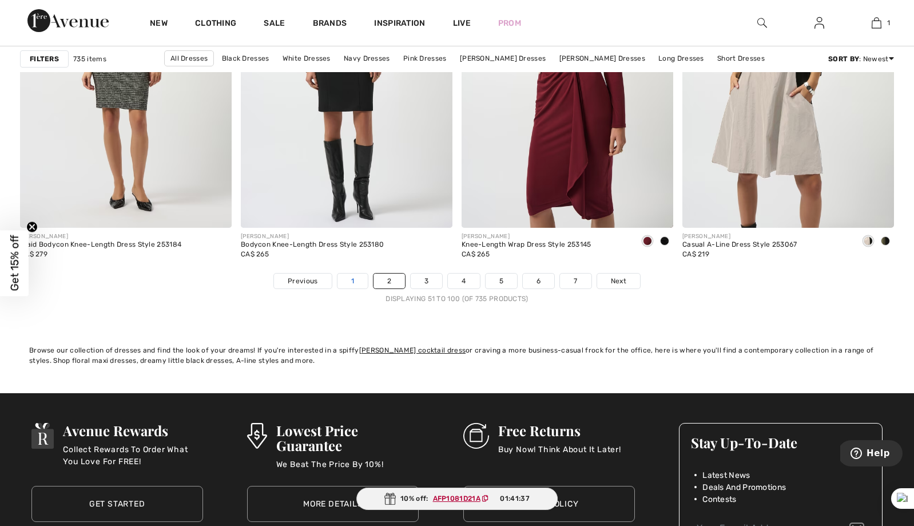
click at [361, 283] on link "1" at bounding box center [353, 281] width 30 height 15
